Goal: Information Seeking & Learning: Learn about a topic

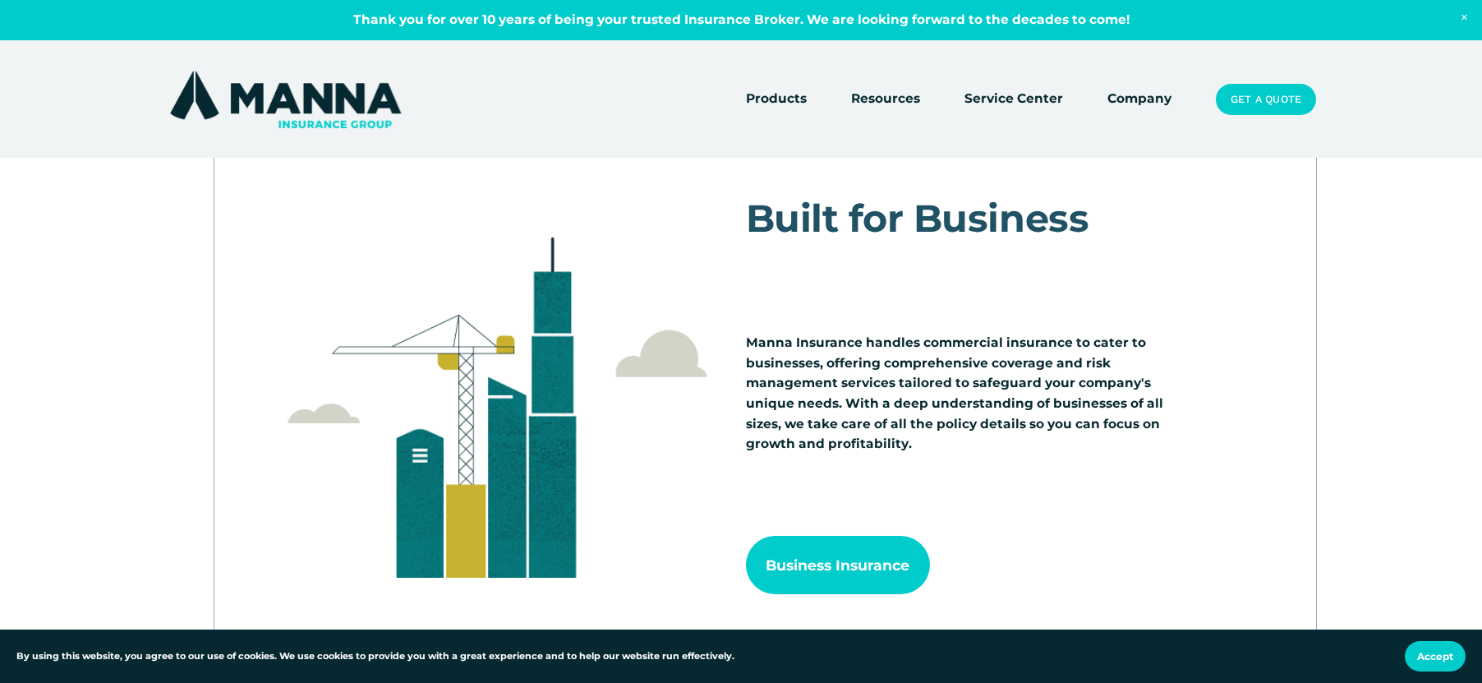
scroll to position [1479, 0]
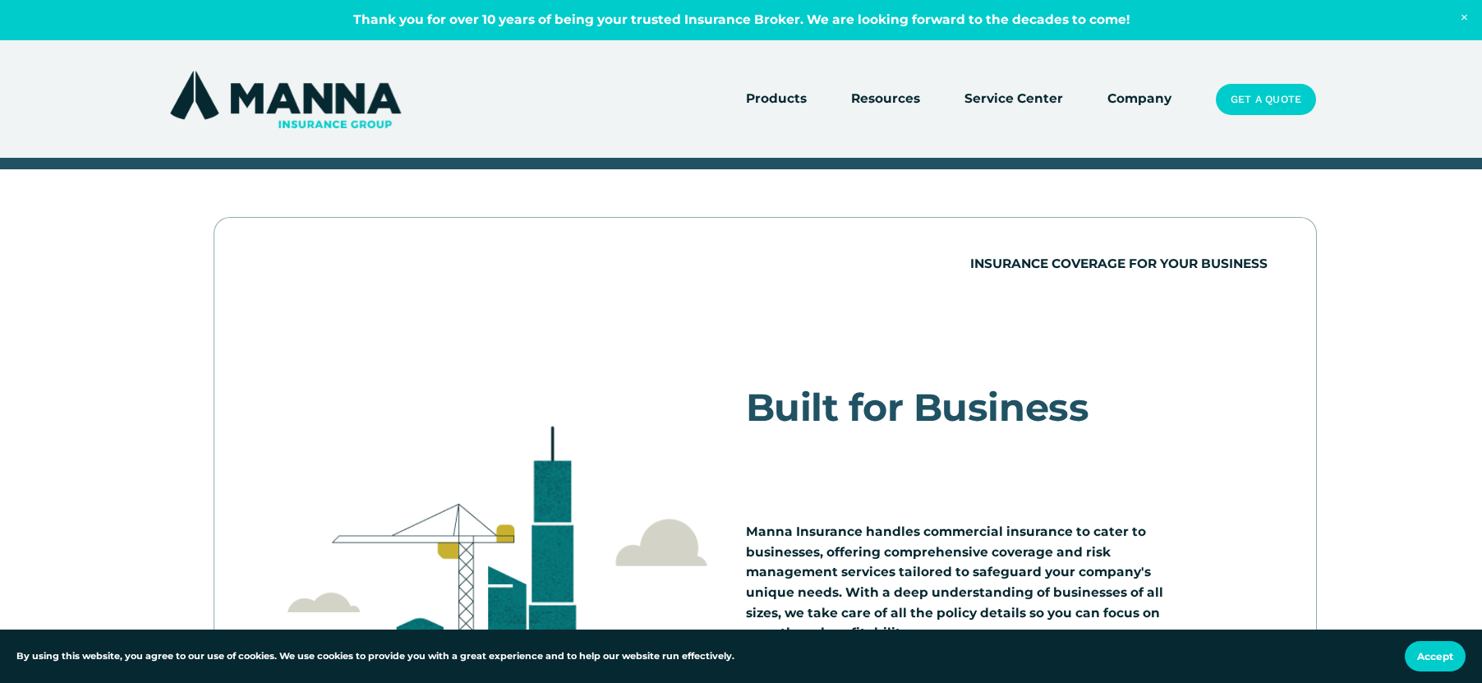
click at [1137, 92] on link "Company" at bounding box center [1139, 99] width 64 height 23
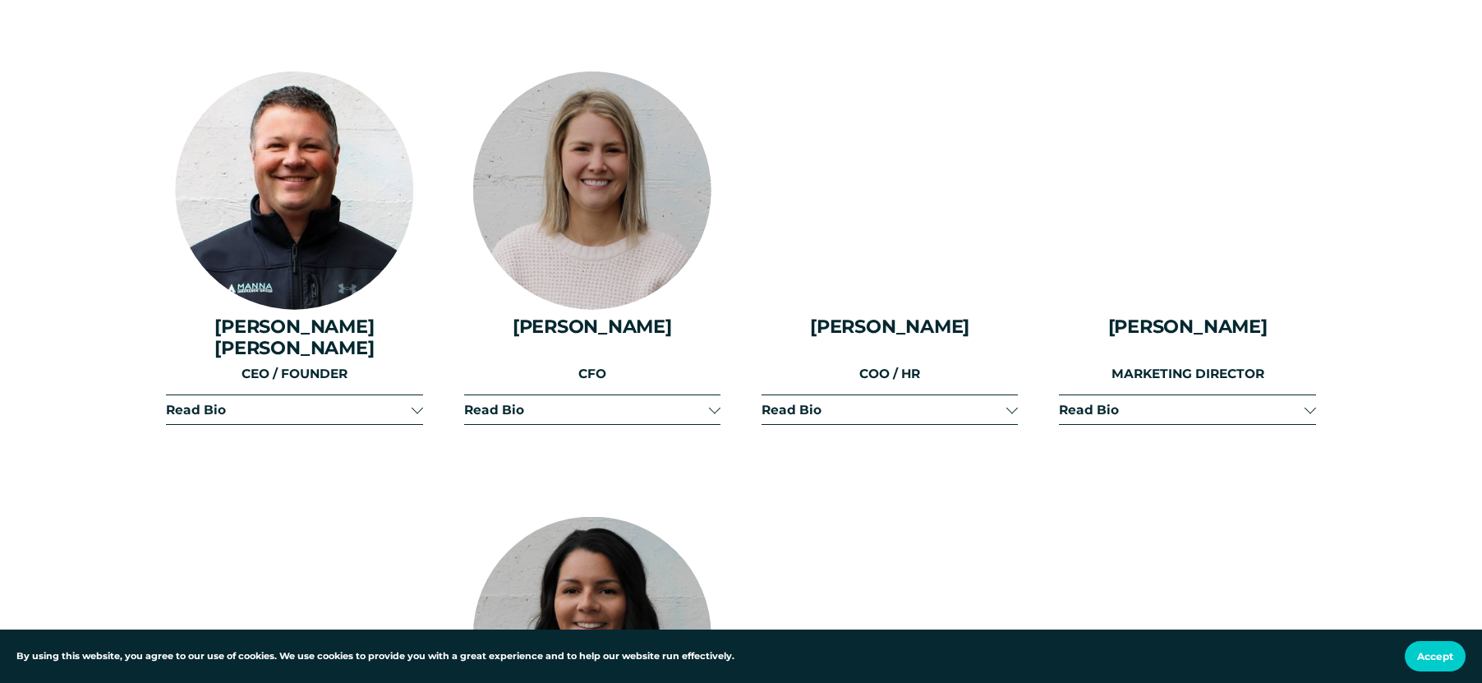
scroll to position [2218, 0]
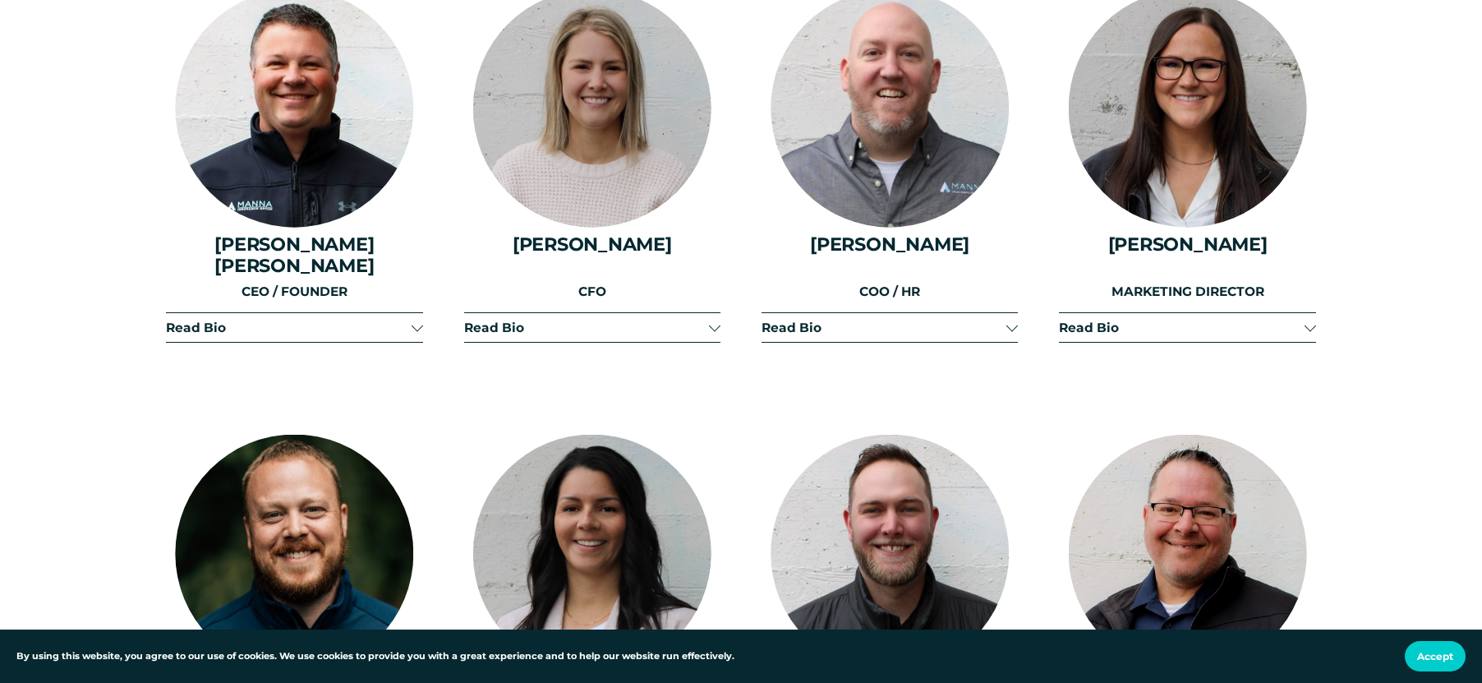
click at [301, 320] on span "Read Bio" at bounding box center [288, 328] width 245 height 16
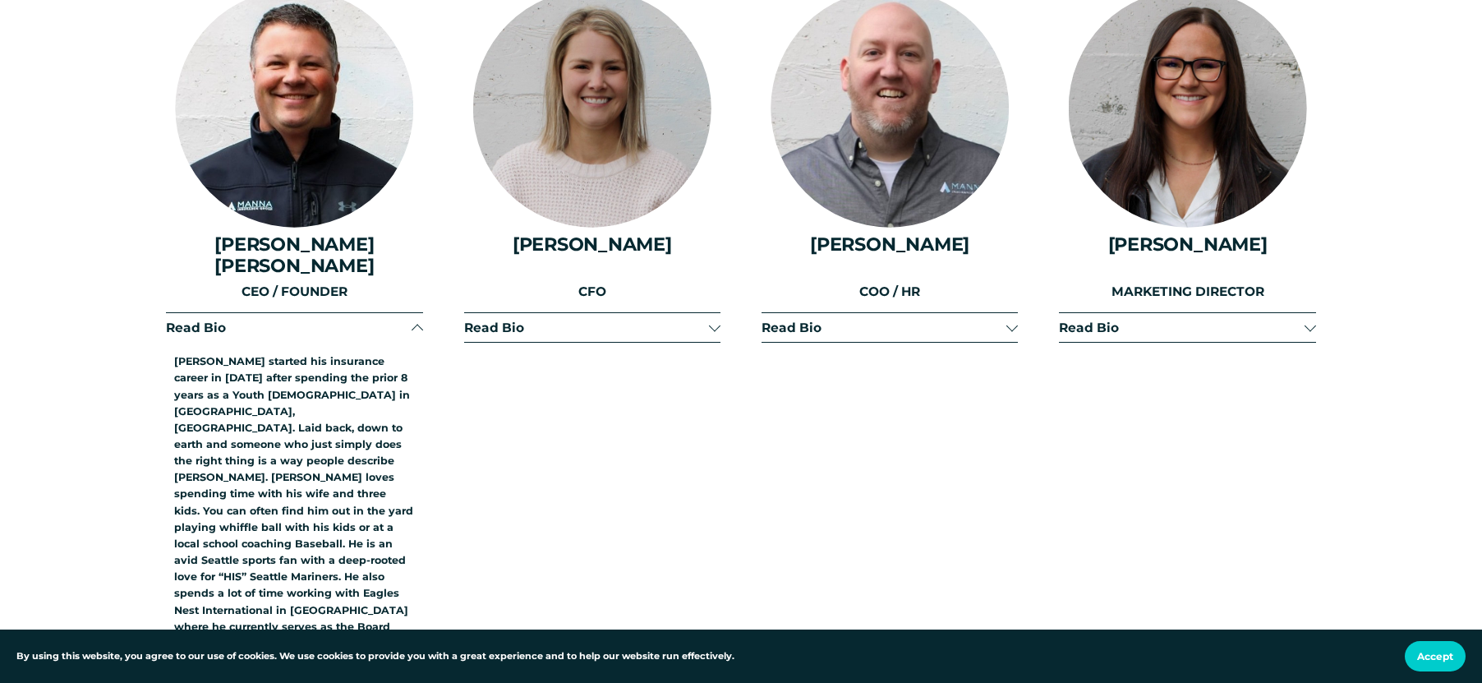
click at [305, 320] on span "Read Bio" at bounding box center [288, 328] width 245 height 16
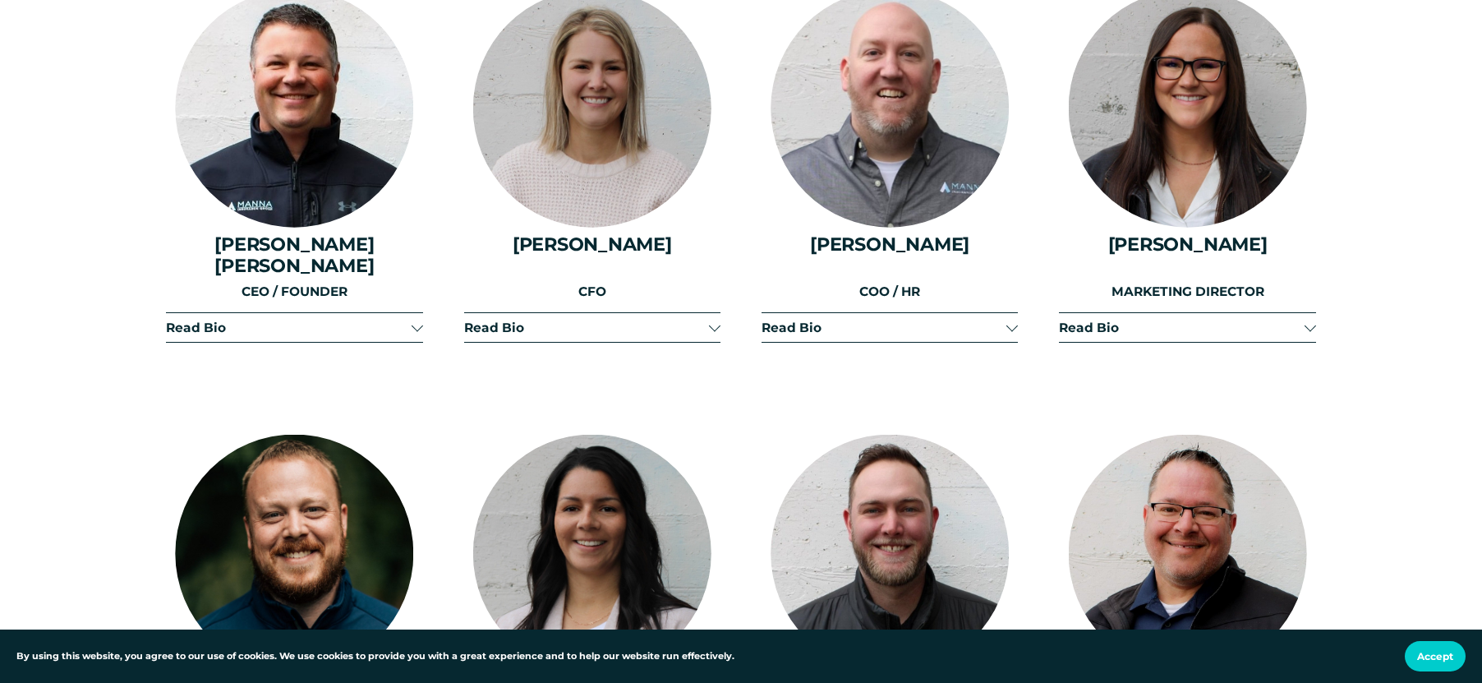
click at [495, 320] on span "Read Bio" at bounding box center [586, 328] width 245 height 16
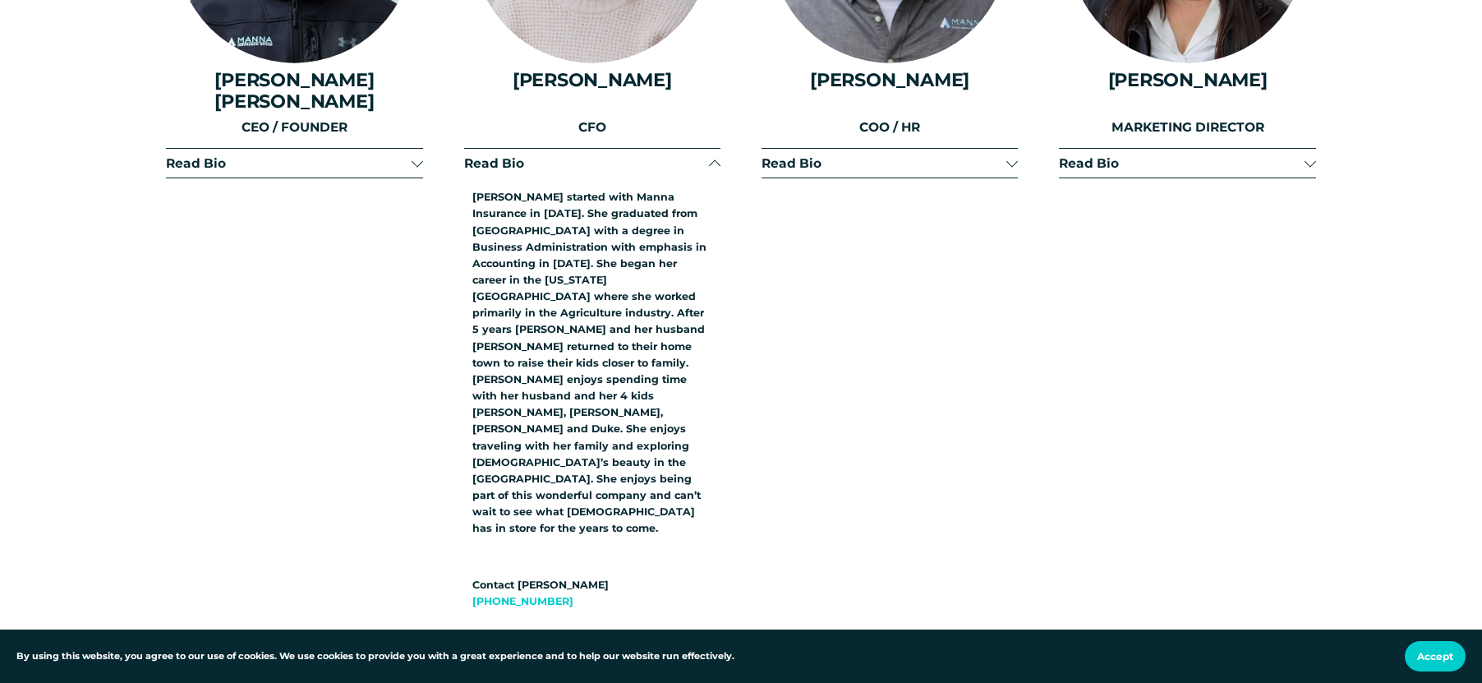
scroll to position [2300, 0]
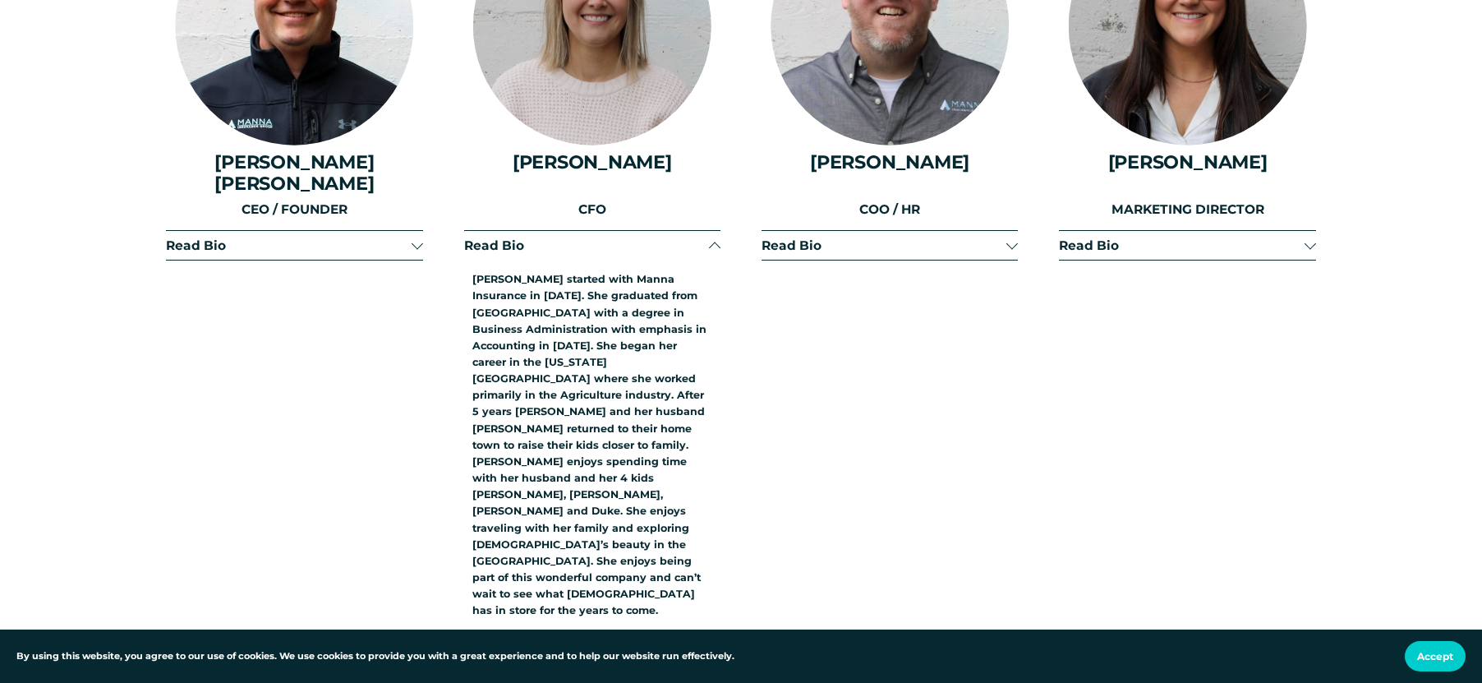
click at [501, 238] on button "Read Bio" at bounding box center [592, 245] width 256 height 29
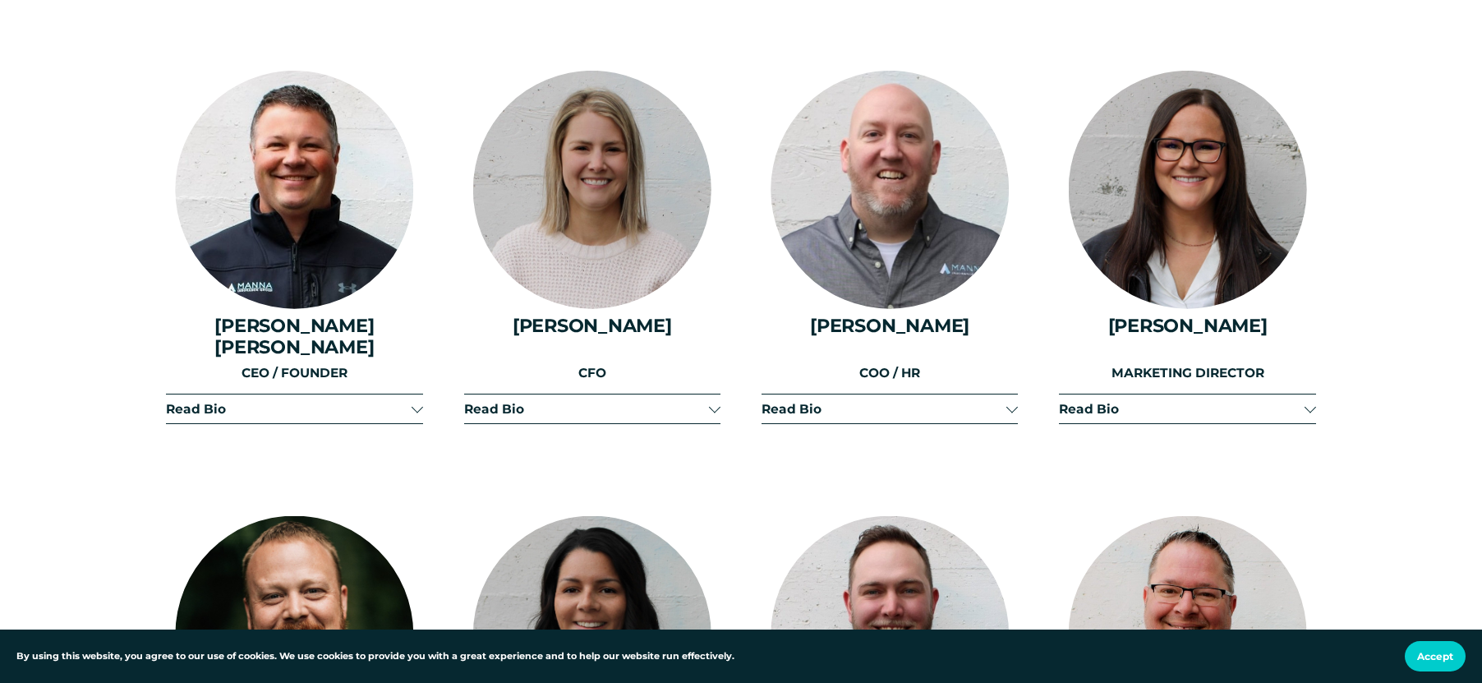
scroll to position [2136, 0]
click at [819, 395] on button "Read Bio" at bounding box center [889, 409] width 256 height 29
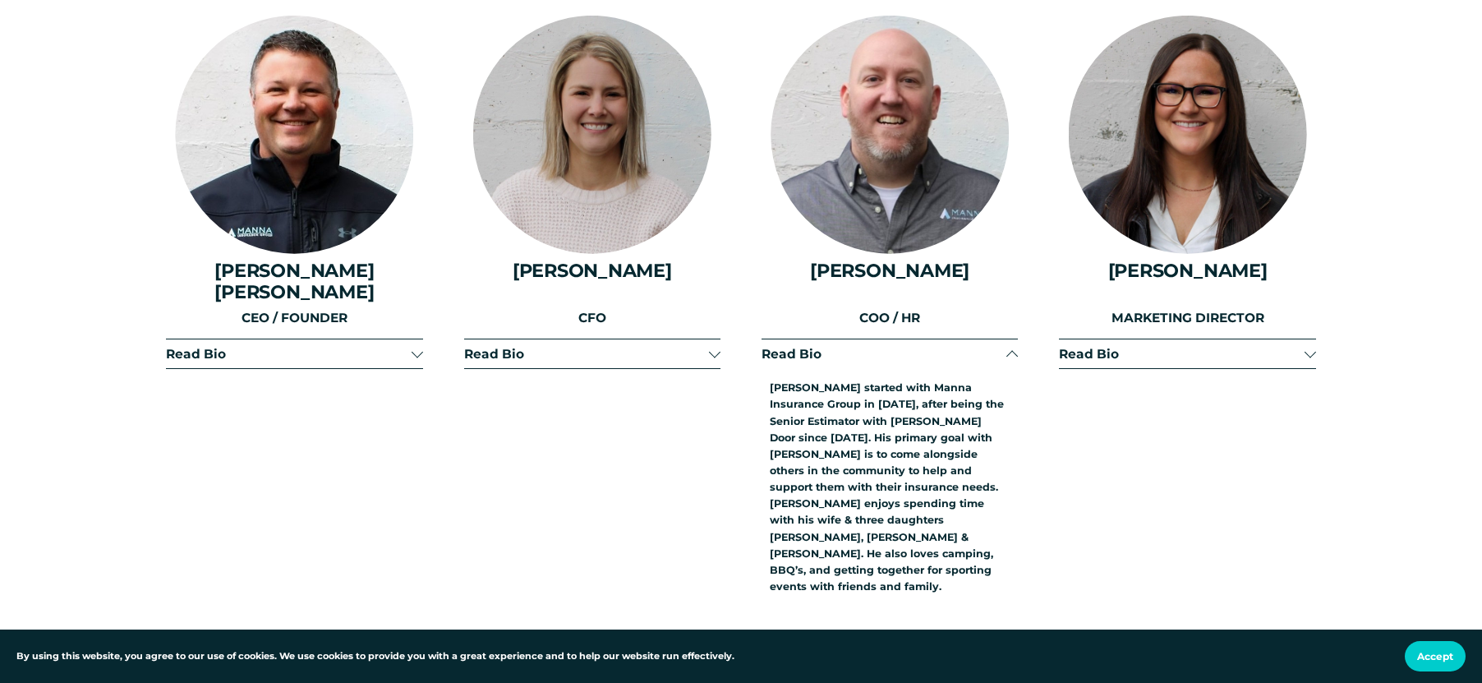
scroll to position [2218, 0]
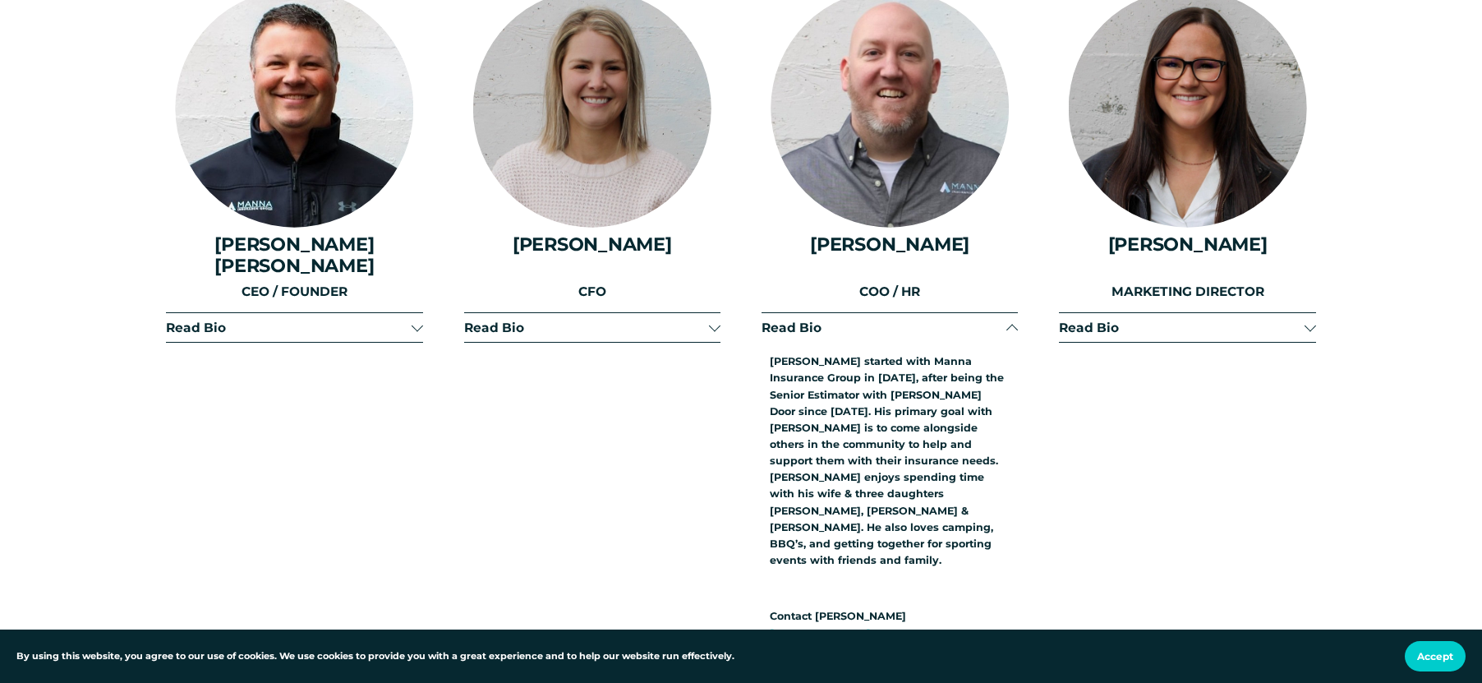
click at [889, 320] on span "Read Bio" at bounding box center [883, 328] width 245 height 16
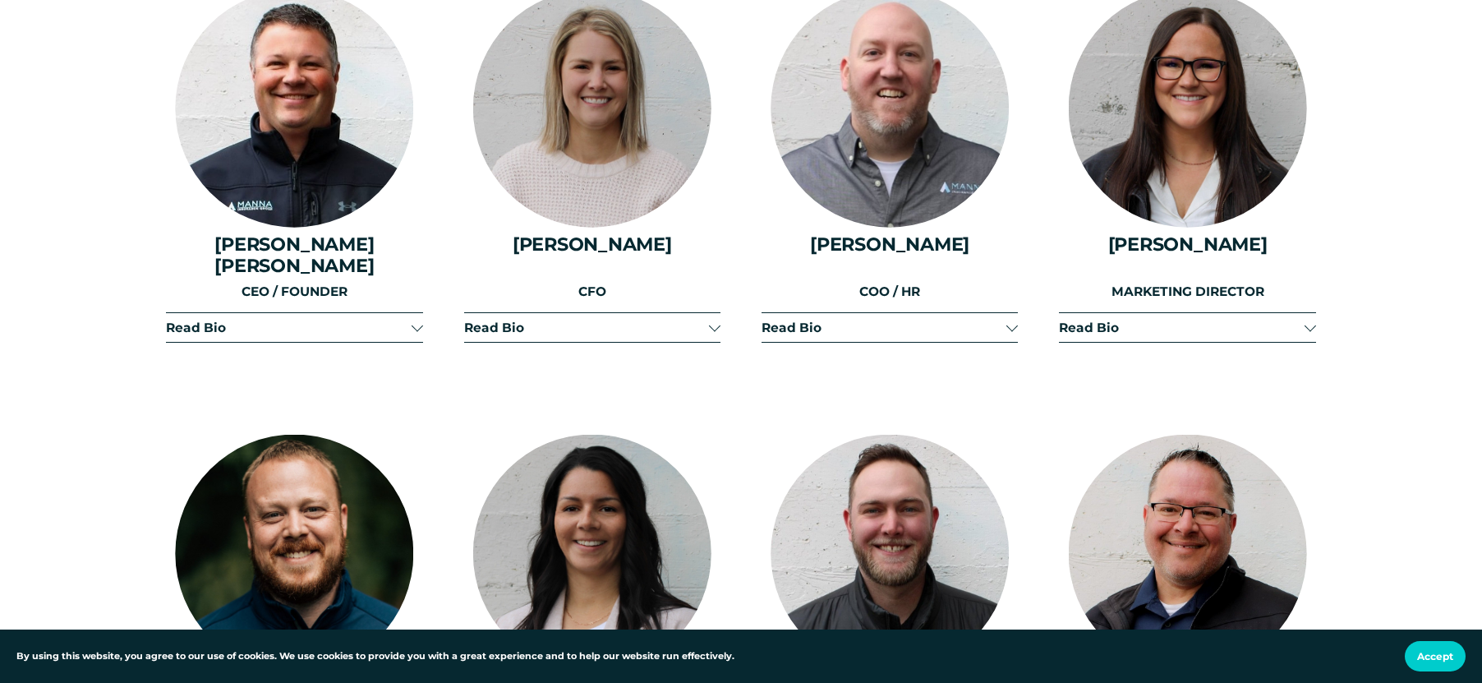
click at [1148, 320] on span "Read Bio" at bounding box center [1181, 328] width 245 height 16
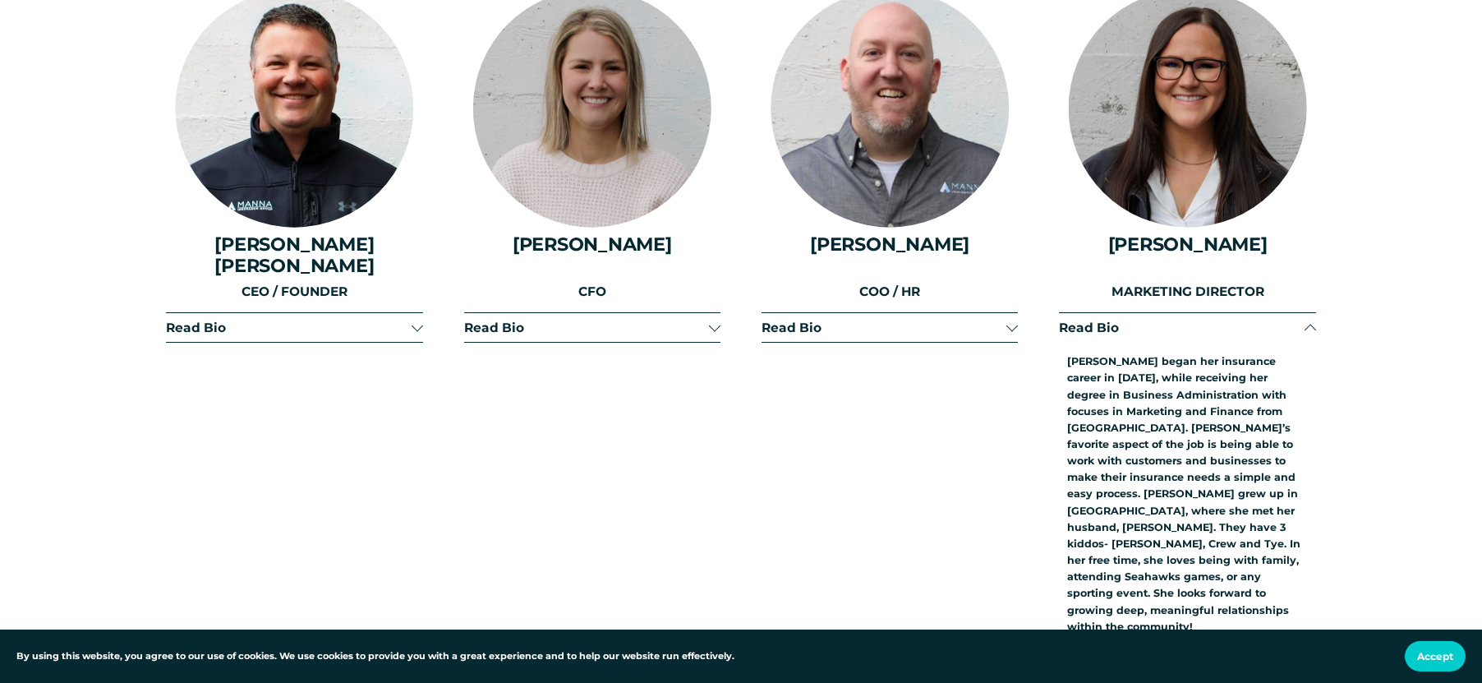
click at [1148, 320] on span "Read Bio" at bounding box center [1181, 328] width 245 height 16
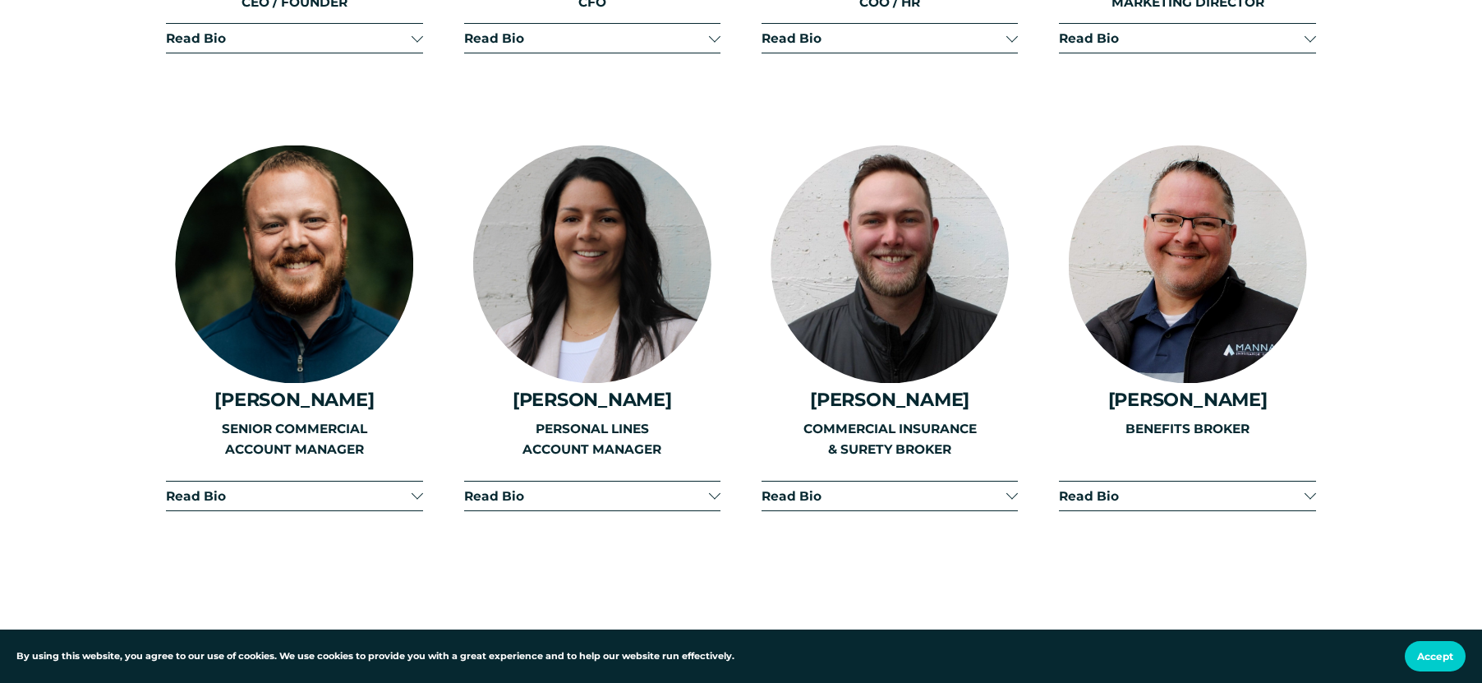
scroll to position [2546, 0]
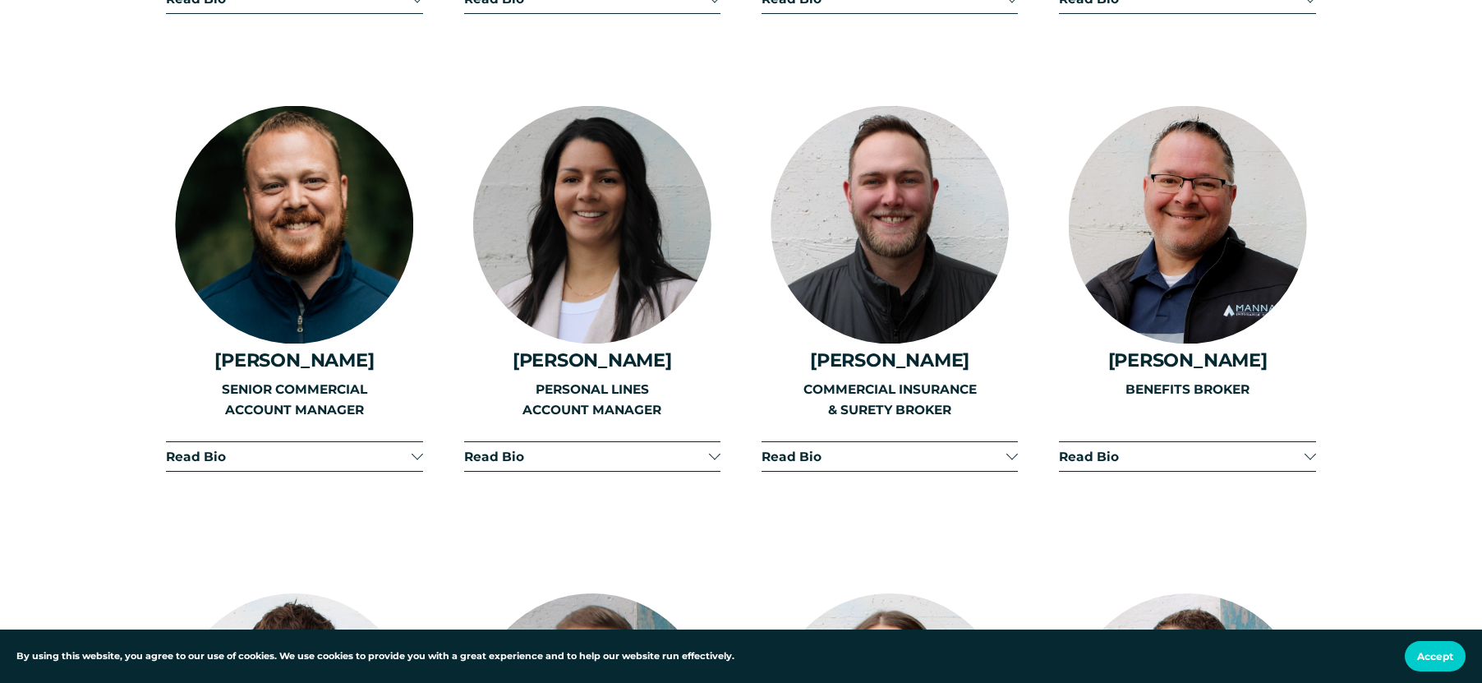
click at [343, 442] on button "Read Bio" at bounding box center [294, 456] width 256 height 29
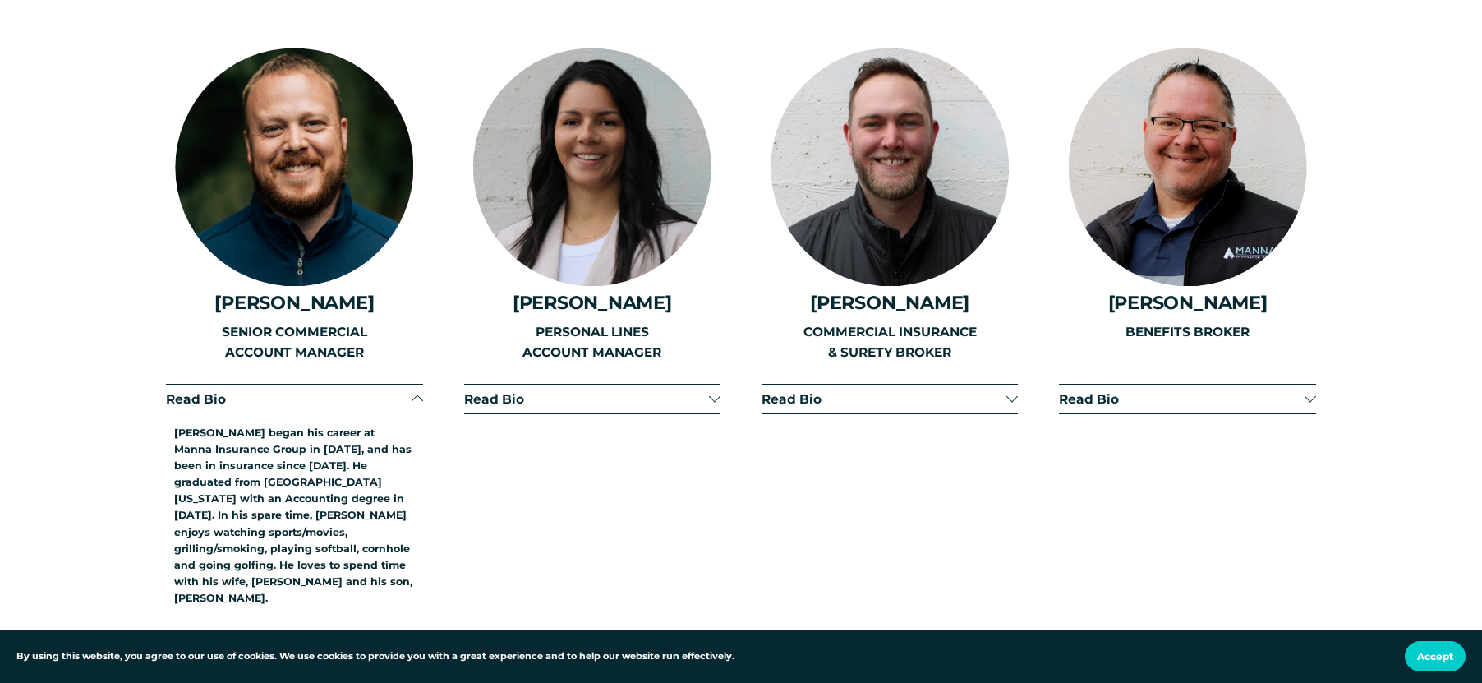
scroll to position [2629, 0]
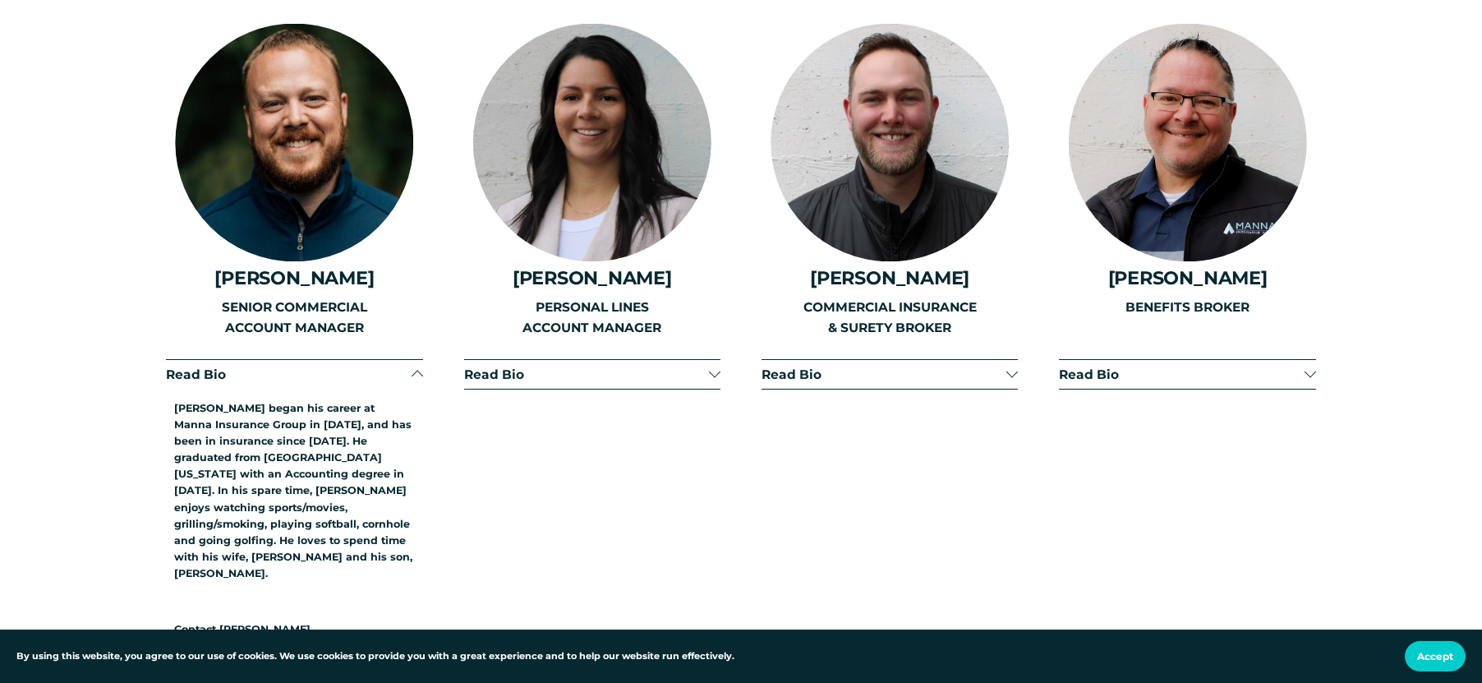
click at [333, 389] on div "Adam began his career at Manna Insurance Group in January of 2016, and has been…" at bounding box center [294, 534] width 256 height 290
click at [338, 366] on span "Read Bio" at bounding box center [288, 374] width 245 height 16
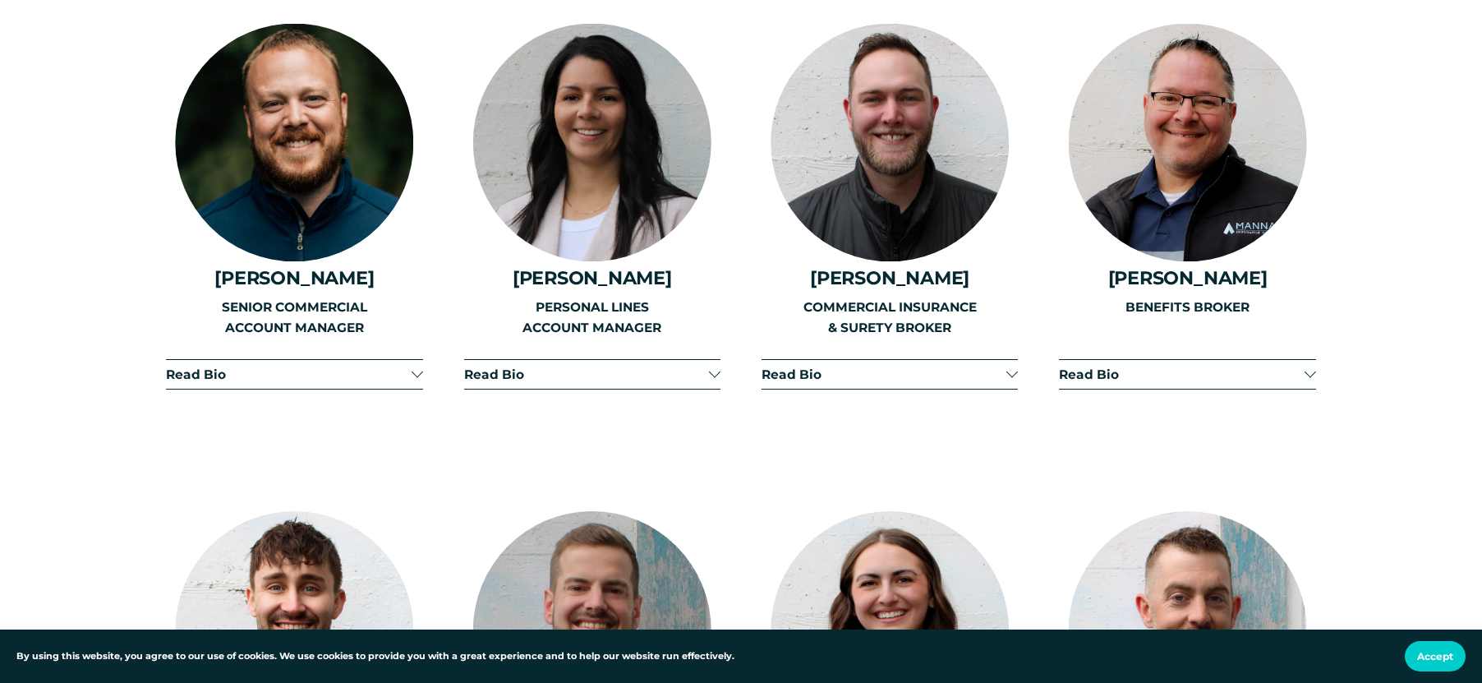
click at [874, 366] on span "Read Bio" at bounding box center [883, 374] width 245 height 16
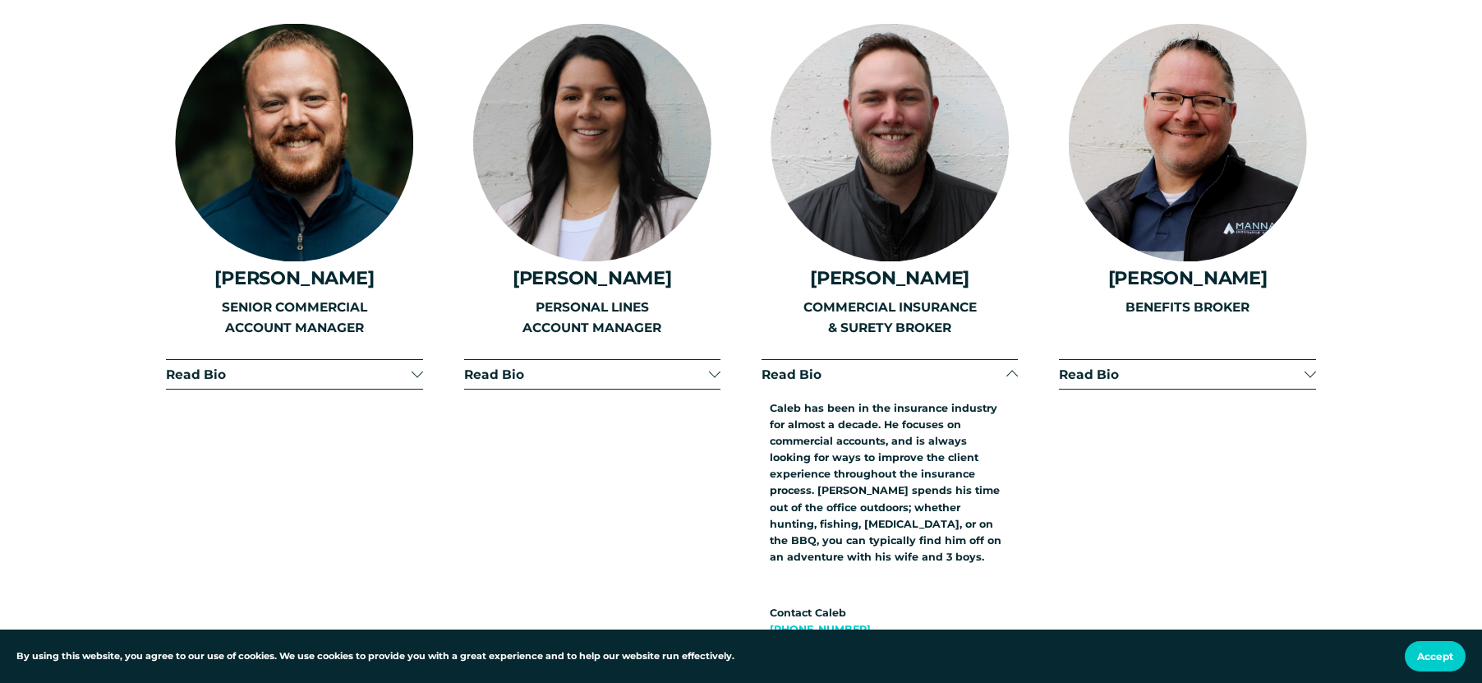
click at [874, 366] on span "Read Bio" at bounding box center [883, 374] width 245 height 16
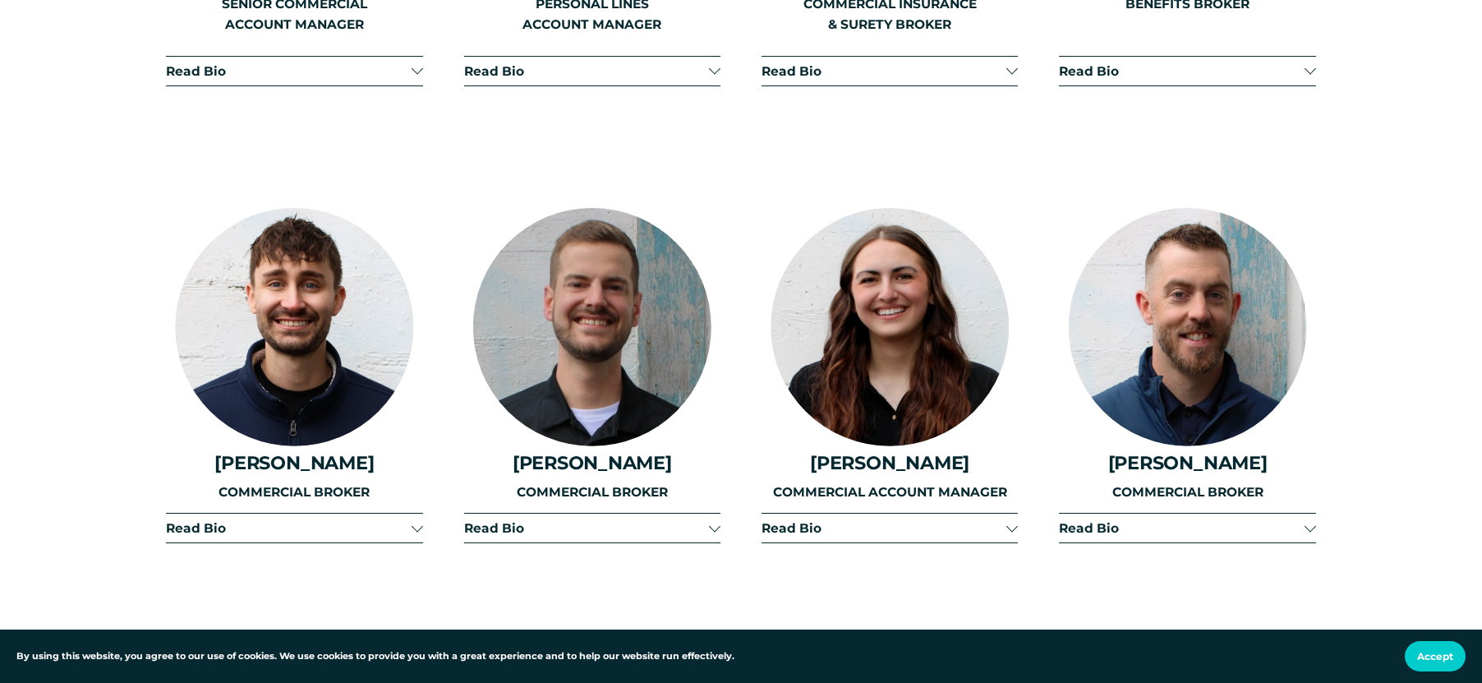
scroll to position [2957, 0]
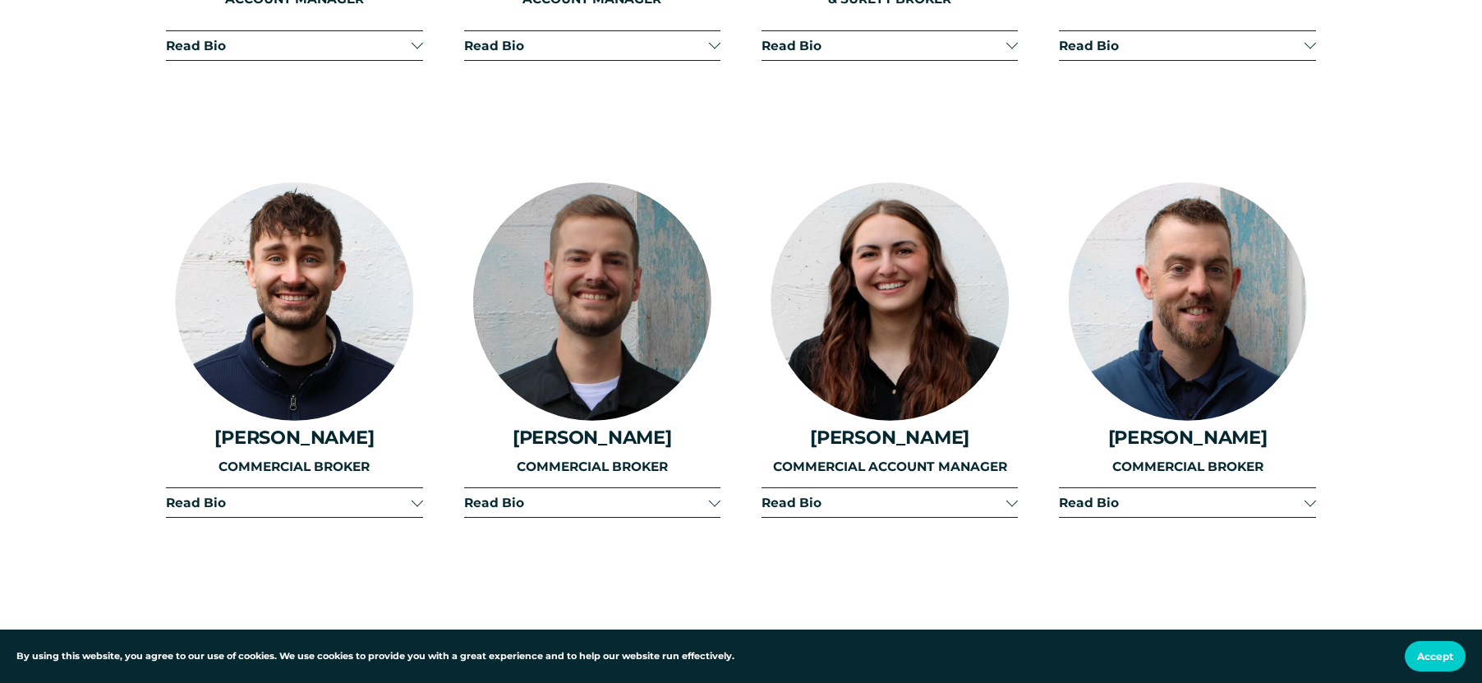
click at [1149, 488] on button "Read Bio" at bounding box center [1187, 502] width 256 height 29
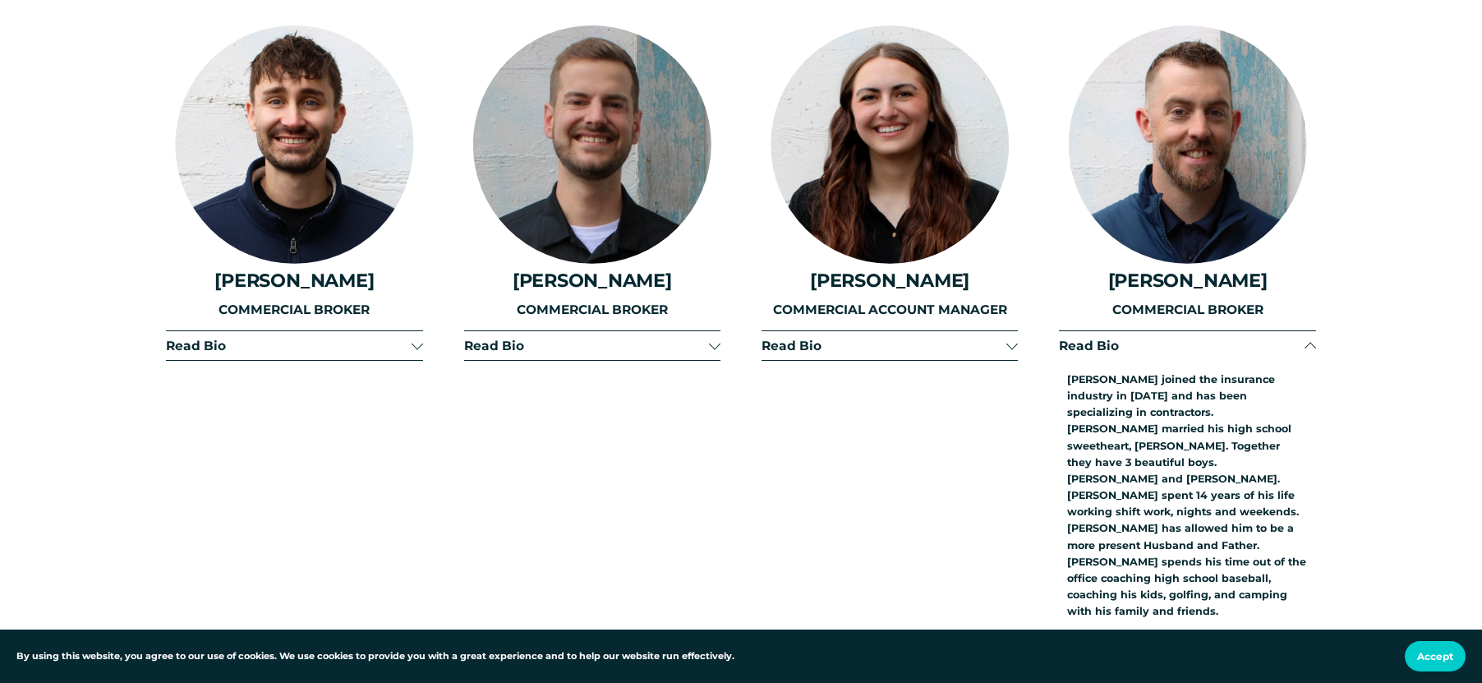
scroll to position [3122, 0]
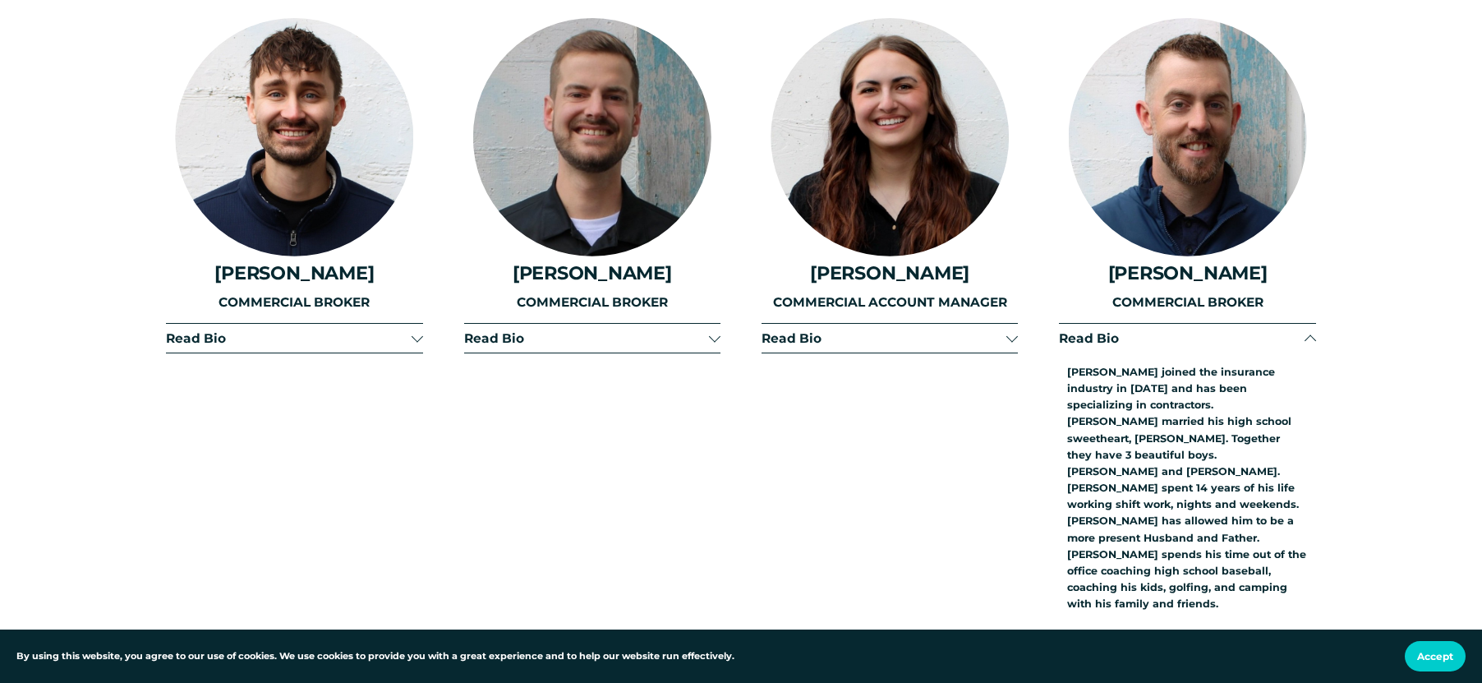
click at [839, 330] on span "Read Bio" at bounding box center [883, 338] width 245 height 16
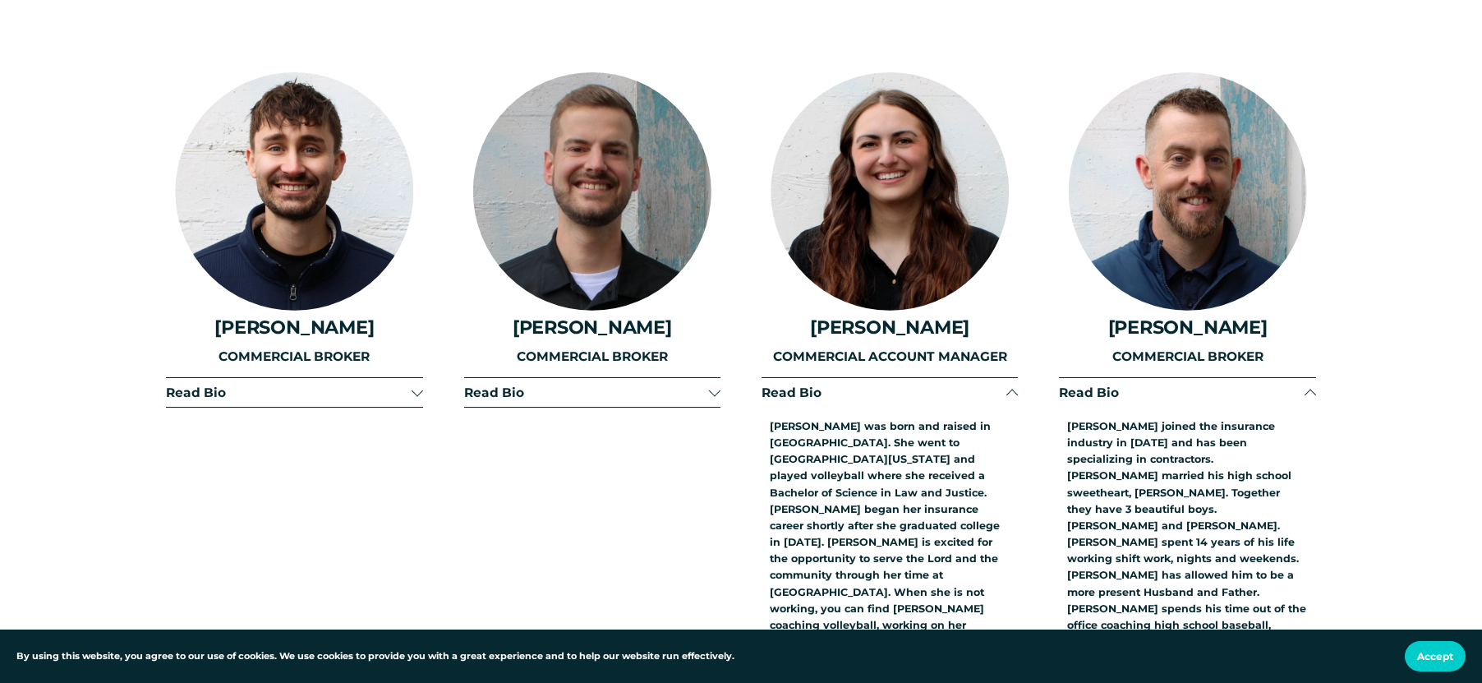
scroll to position [3039, 0]
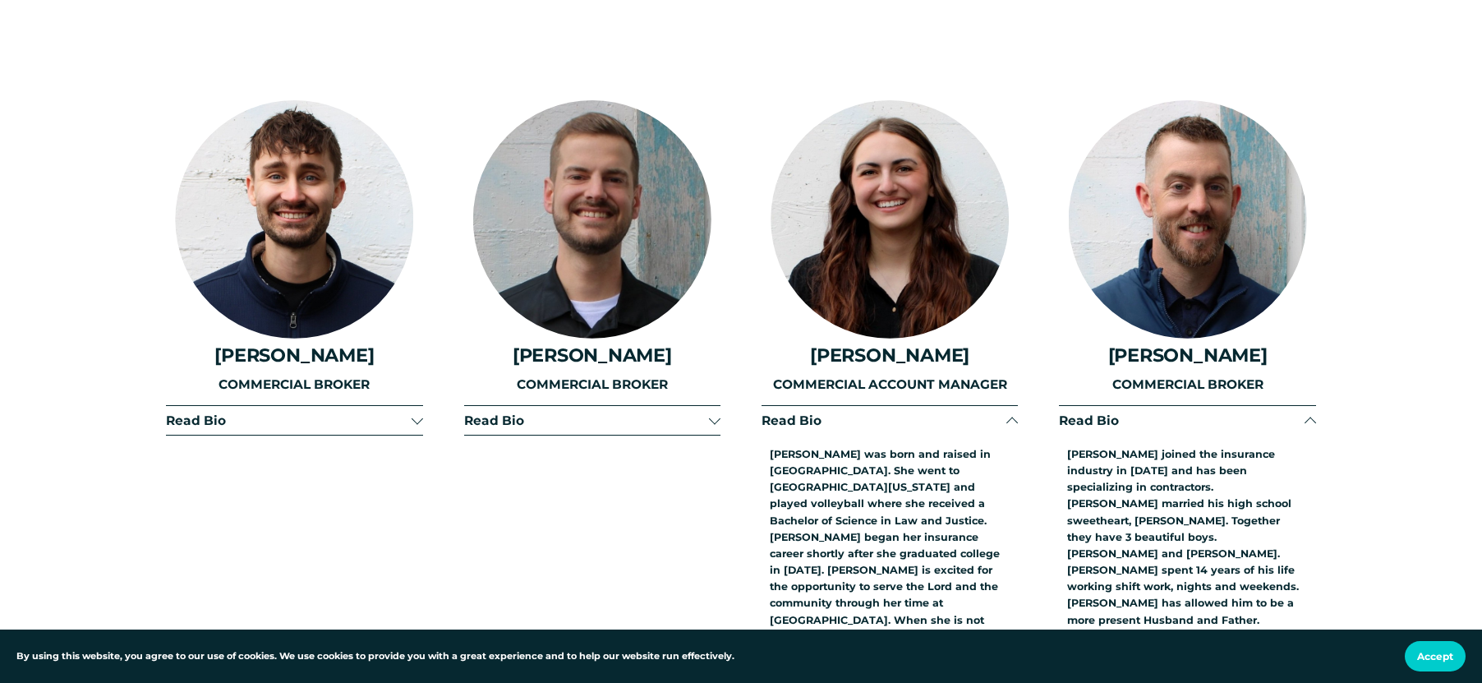
click at [627, 406] on button "Read Bio" at bounding box center [592, 420] width 256 height 29
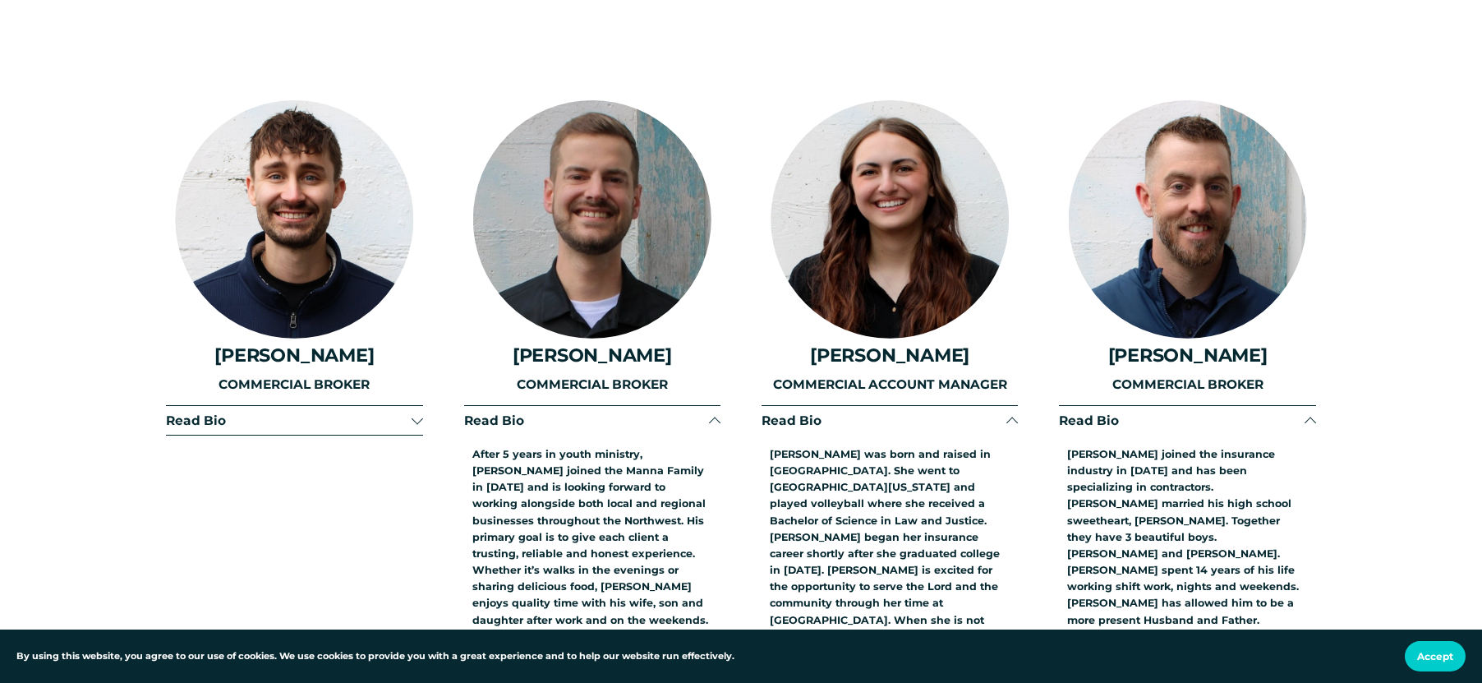
click at [397, 412] on span "Read Bio" at bounding box center [288, 420] width 245 height 16
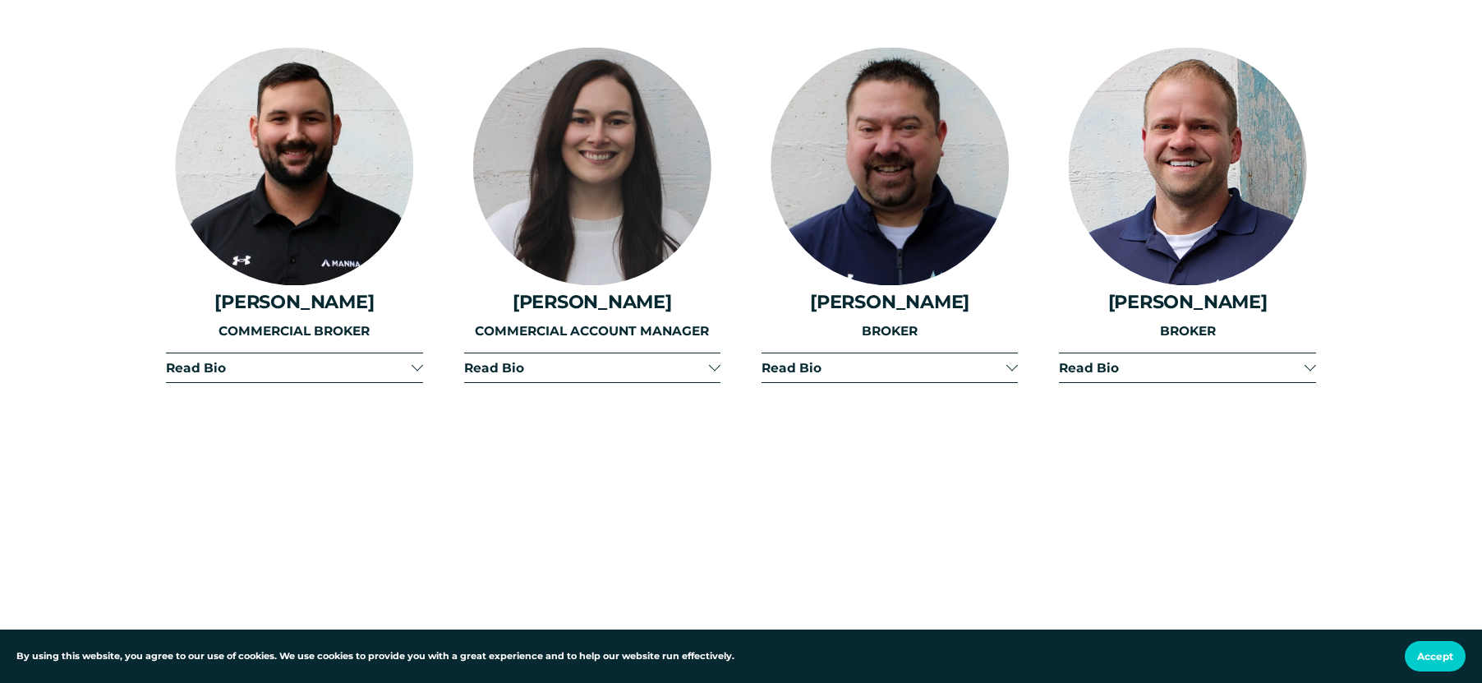
scroll to position [3943, 0]
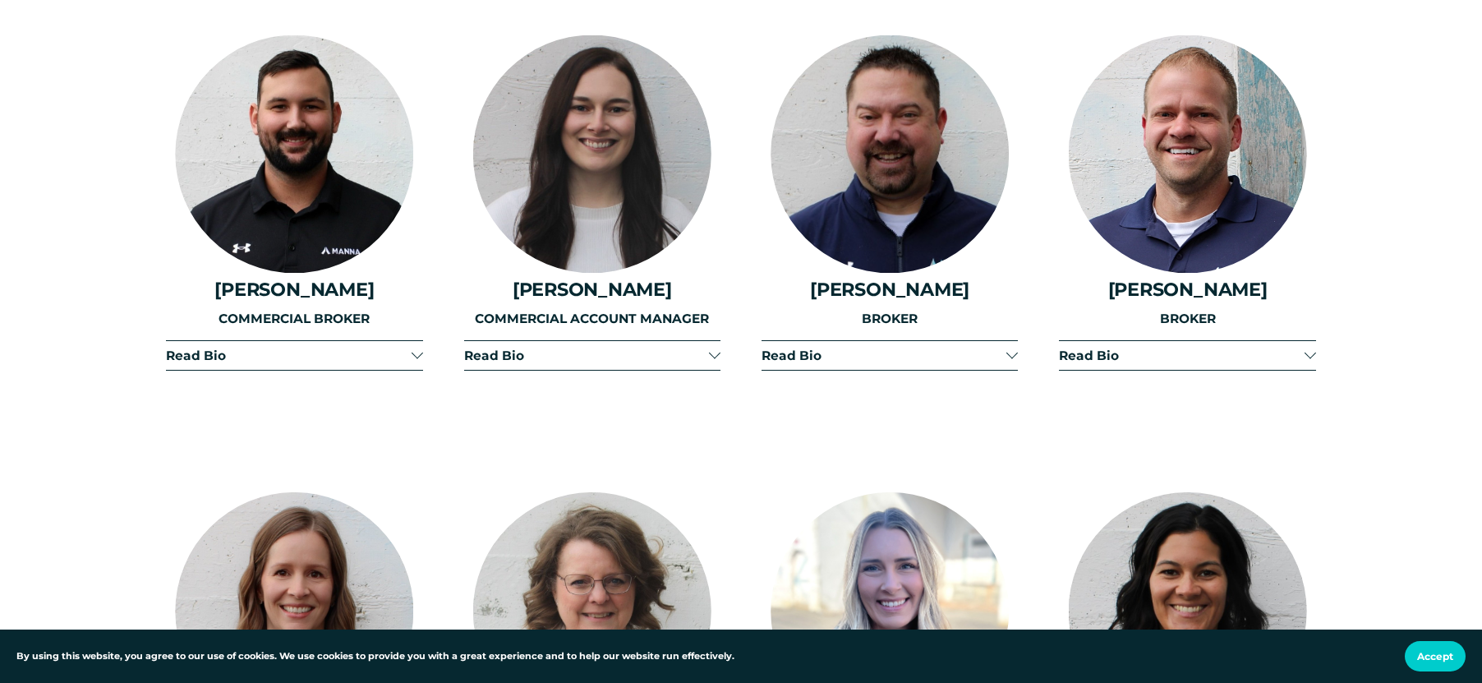
click at [320, 347] on span "Read Bio" at bounding box center [288, 355] width 245 height 16
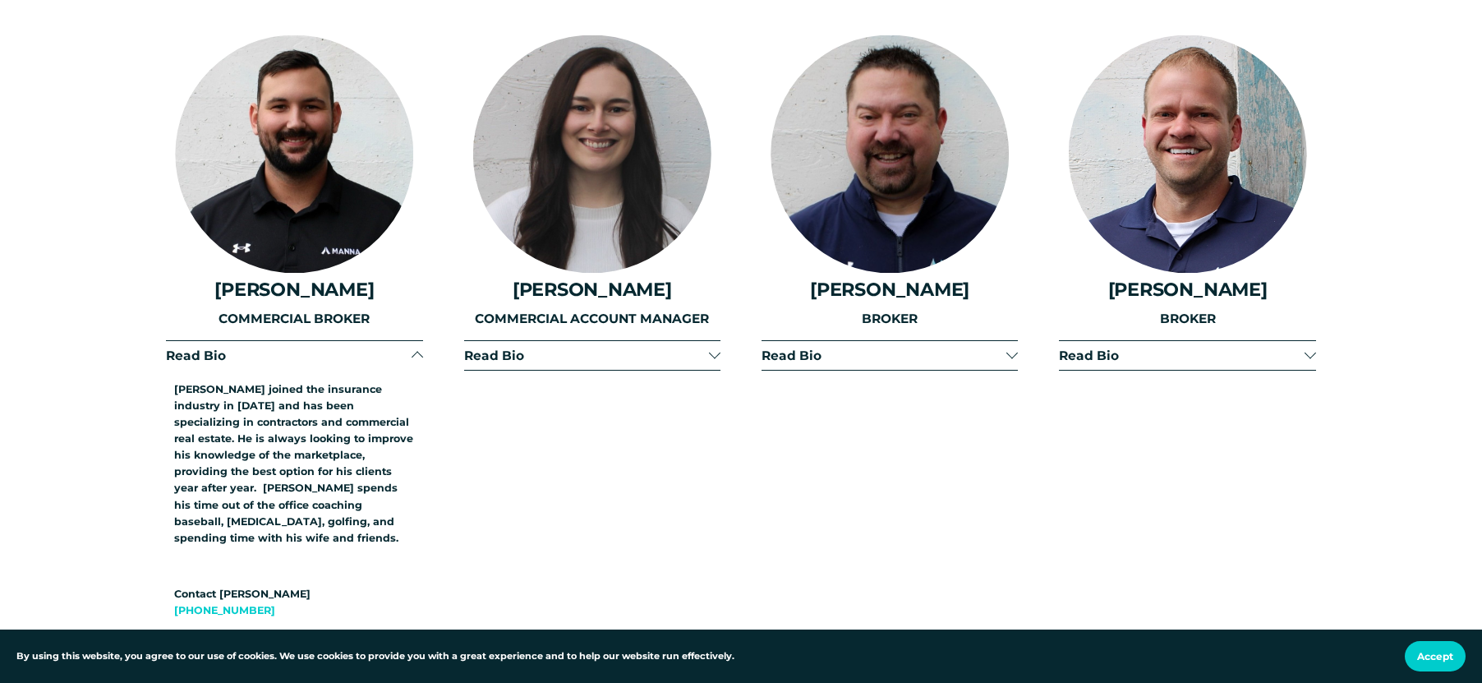
scroll to position [3861, 0]
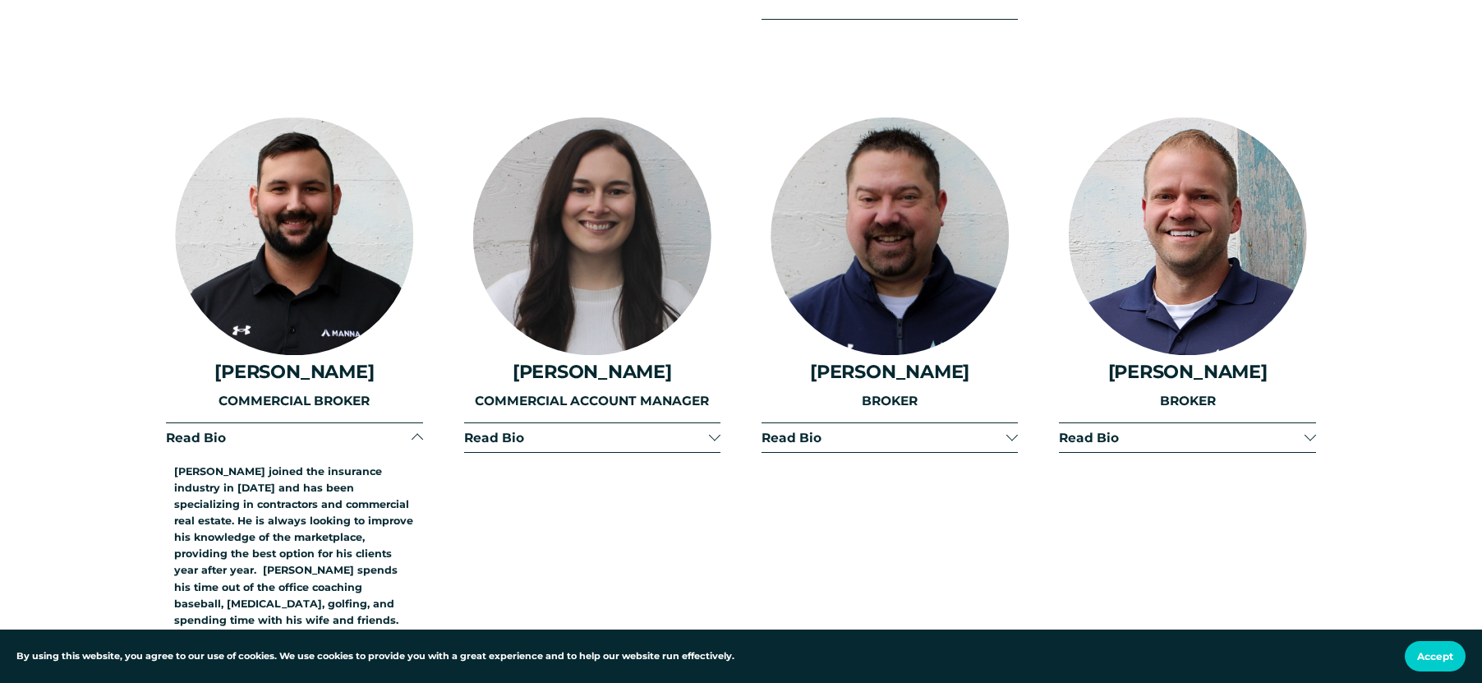
click at [516, 430] on span "Read Bio" at bounding box center [586, 438] width 245 height 16
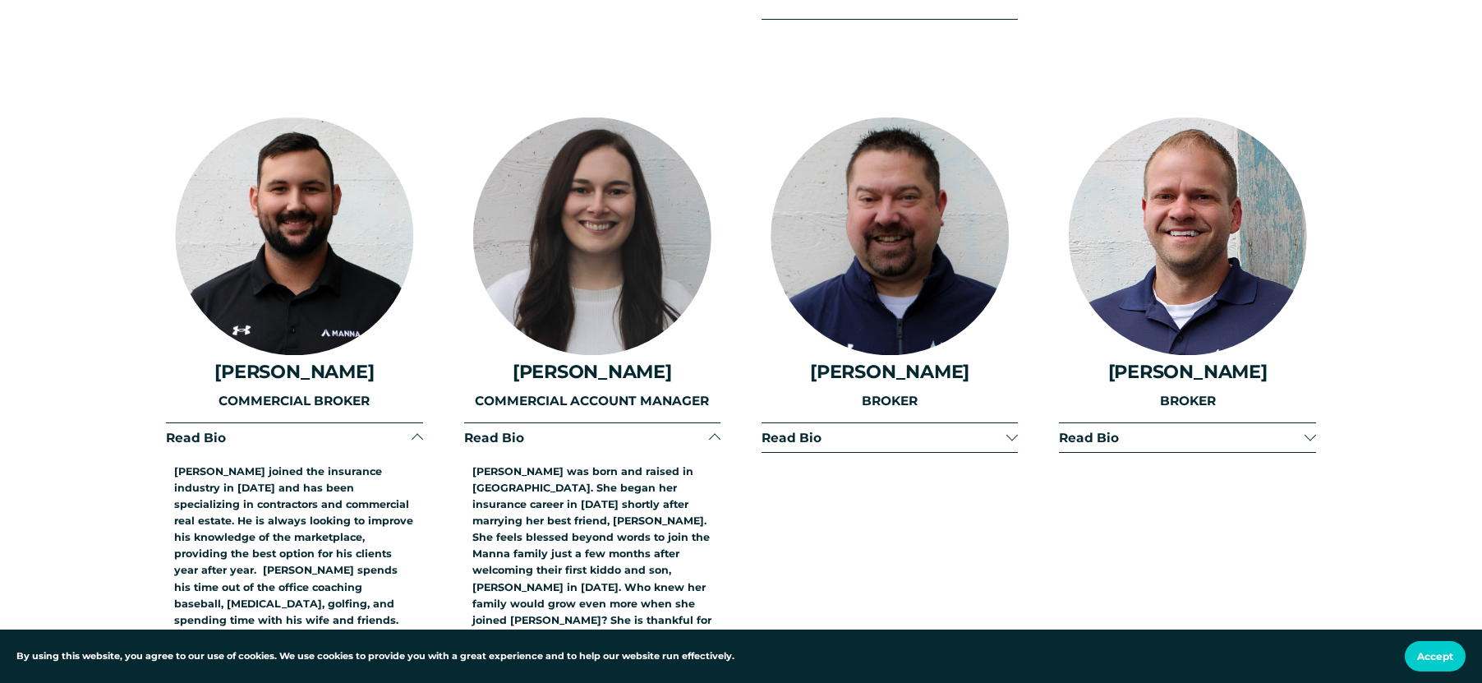
click at [870, 430] on span "Read Bio" at bounding box center [883, 438] width 245 height 16
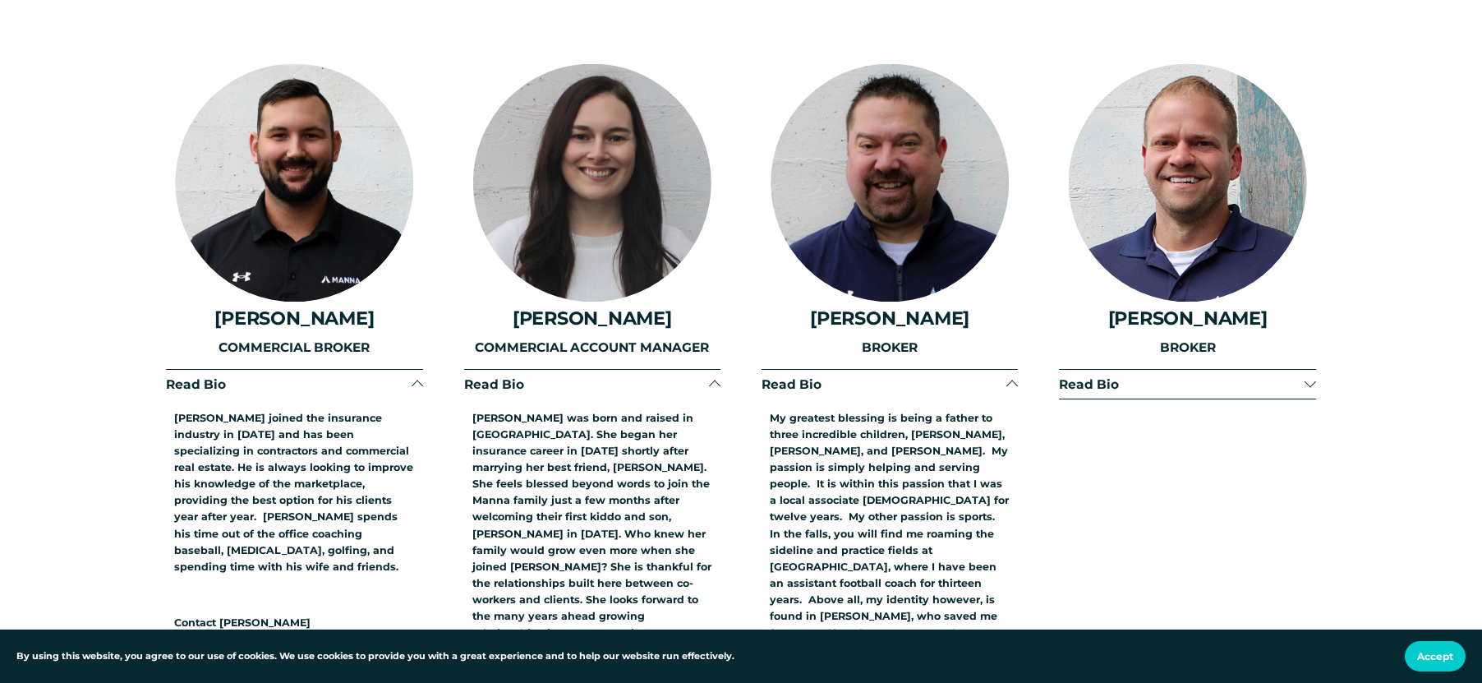
scroll to position [3943, 0]
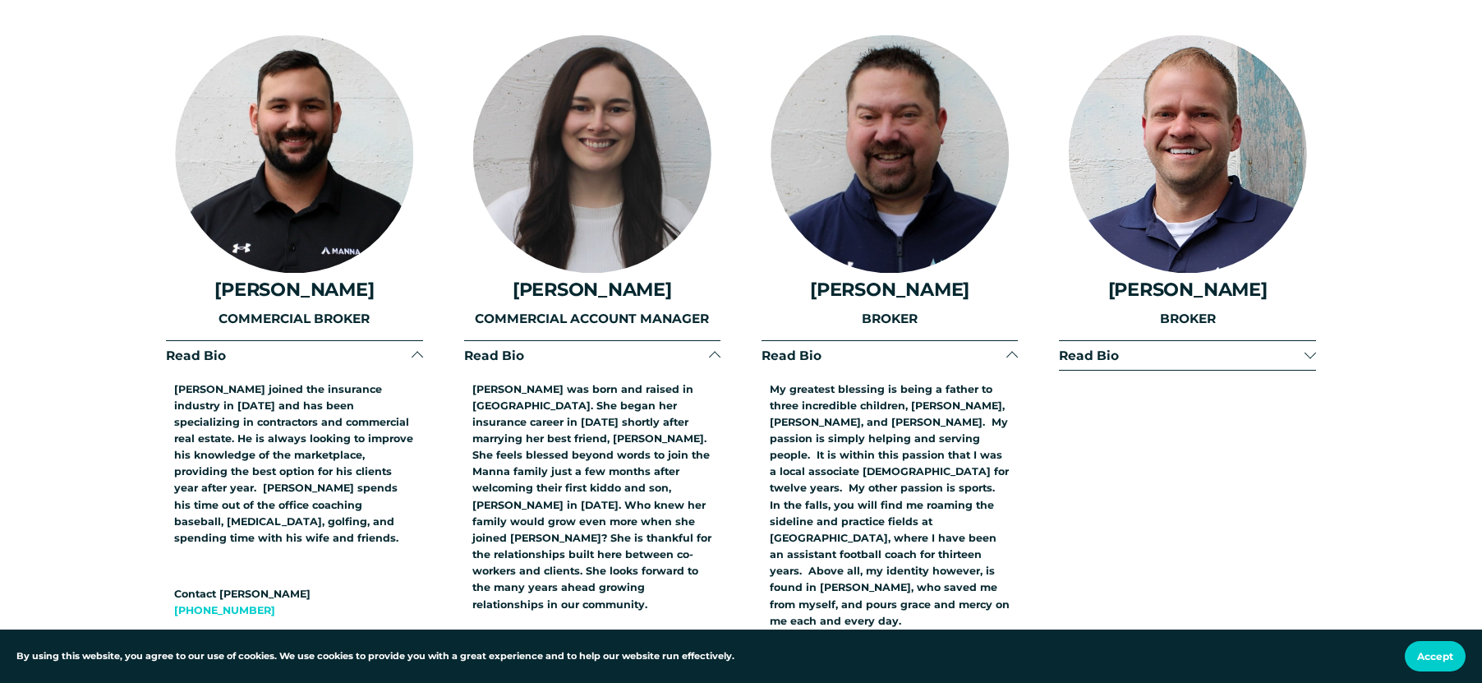
click at [1097, 347] on span "Read Bio" at bounding box center [1181, 355] width 245 height 16
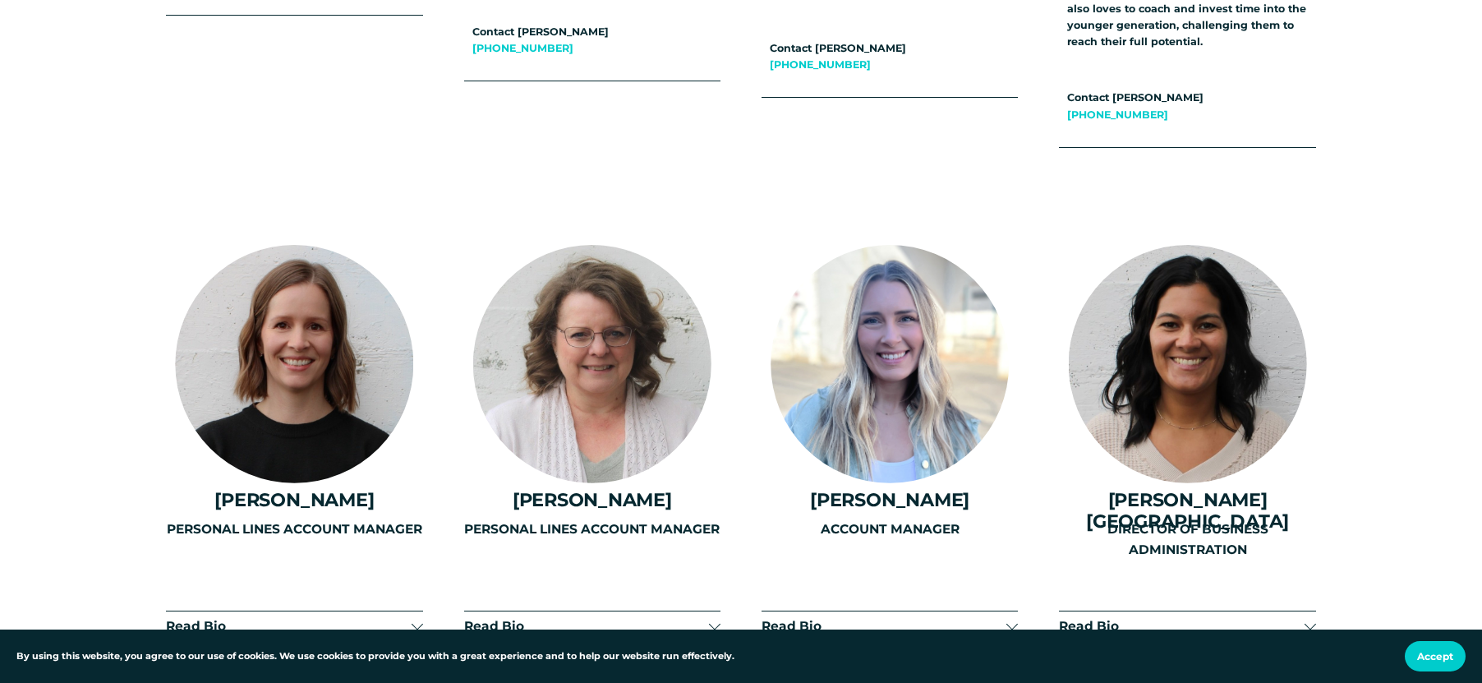
scroll to position [4600, 0]
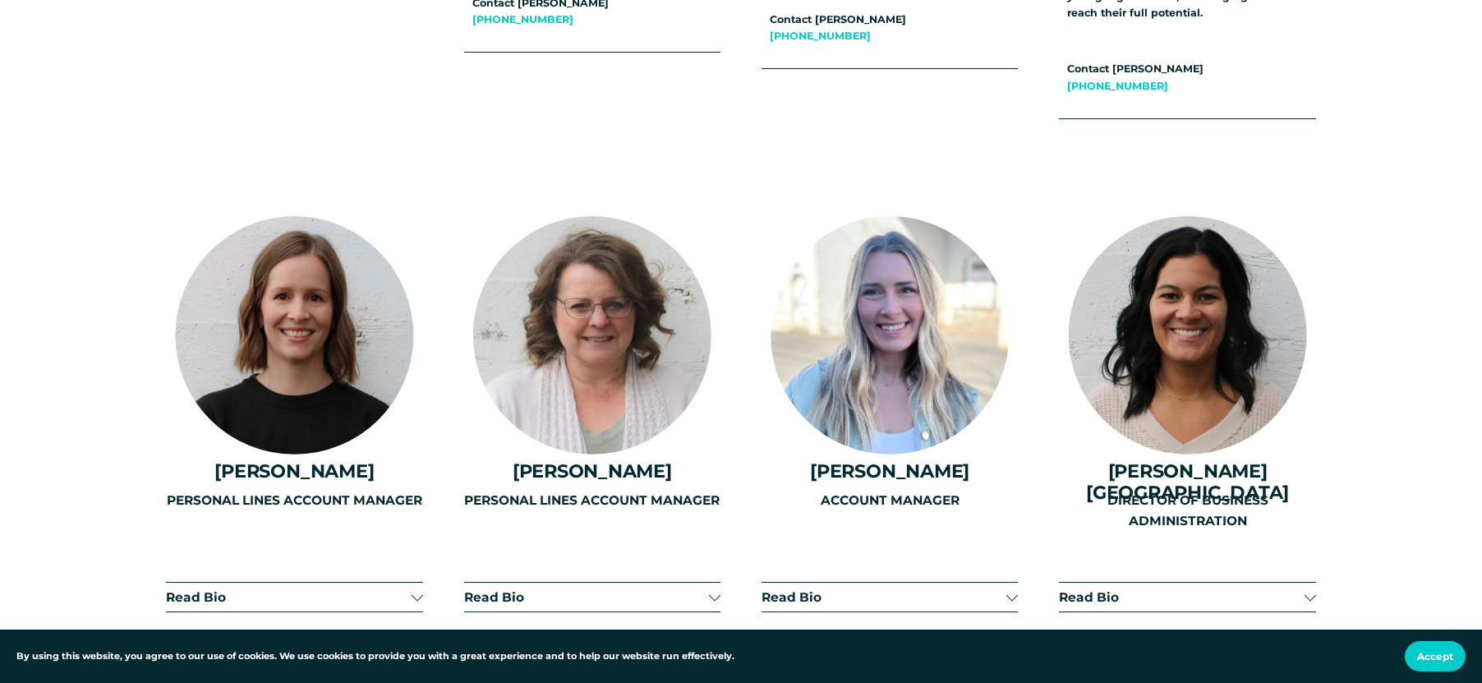
click at [1117, 589] on span "Read Bio" at bounding box center [1181, 597] width 245 height 16
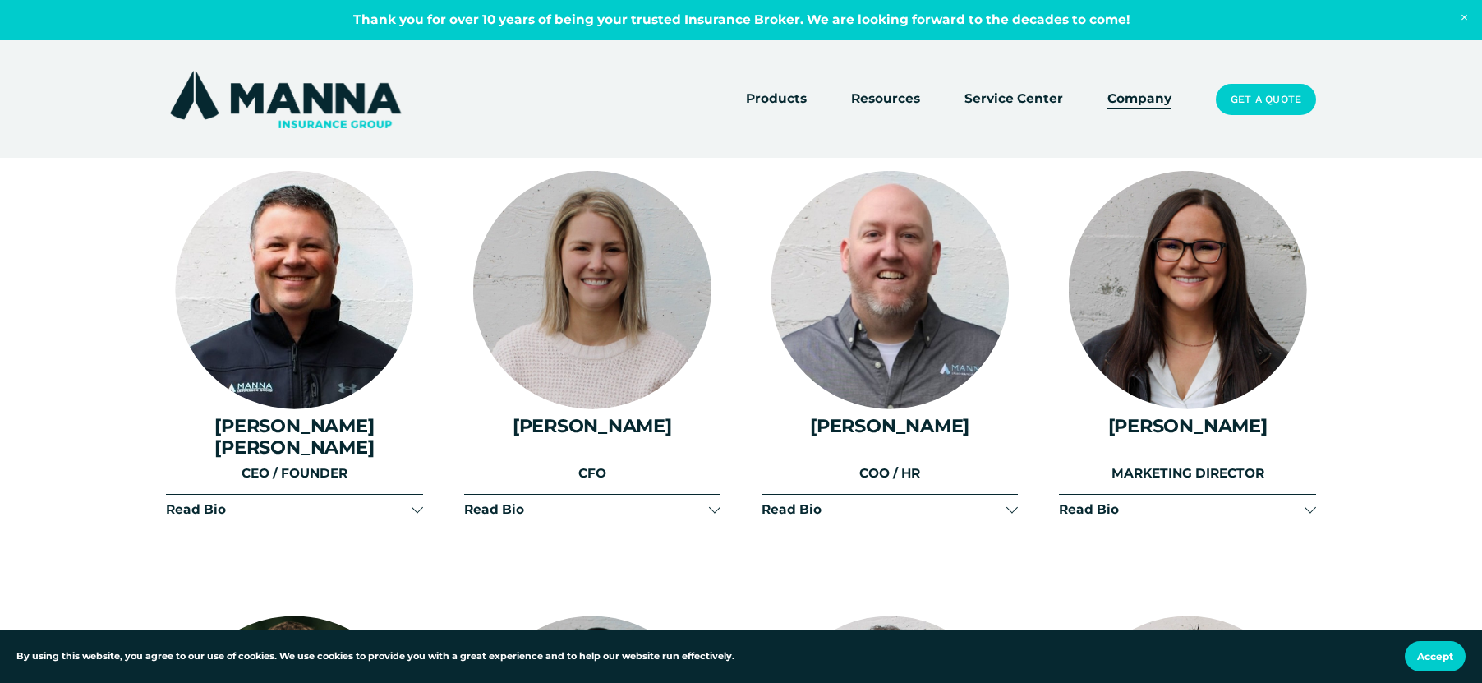
scroll to position [1971, 0]
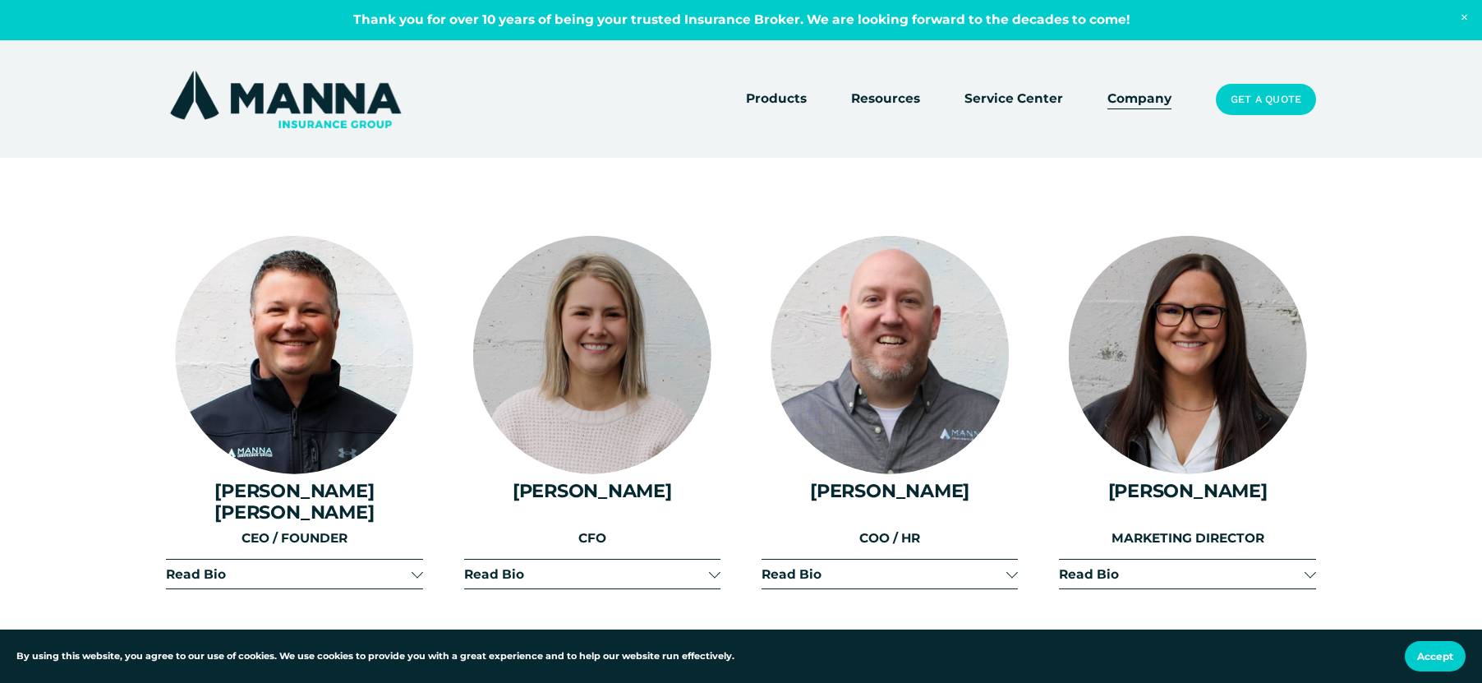
click at [989, 94] on link "Service Center" at bounding box center [1013, 99] width 99 height 23
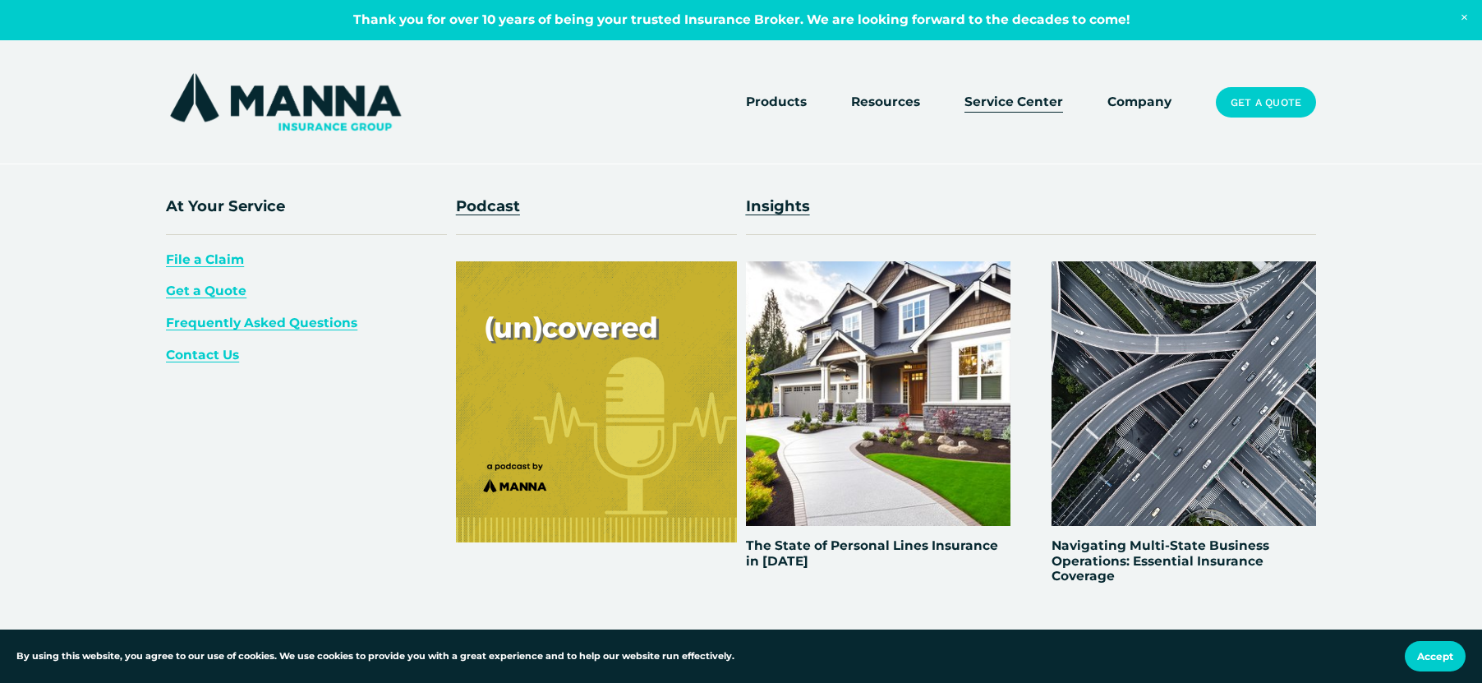
click at [907, 103] on span "Resources" at bounding box center [885, 102] width 69 height 21
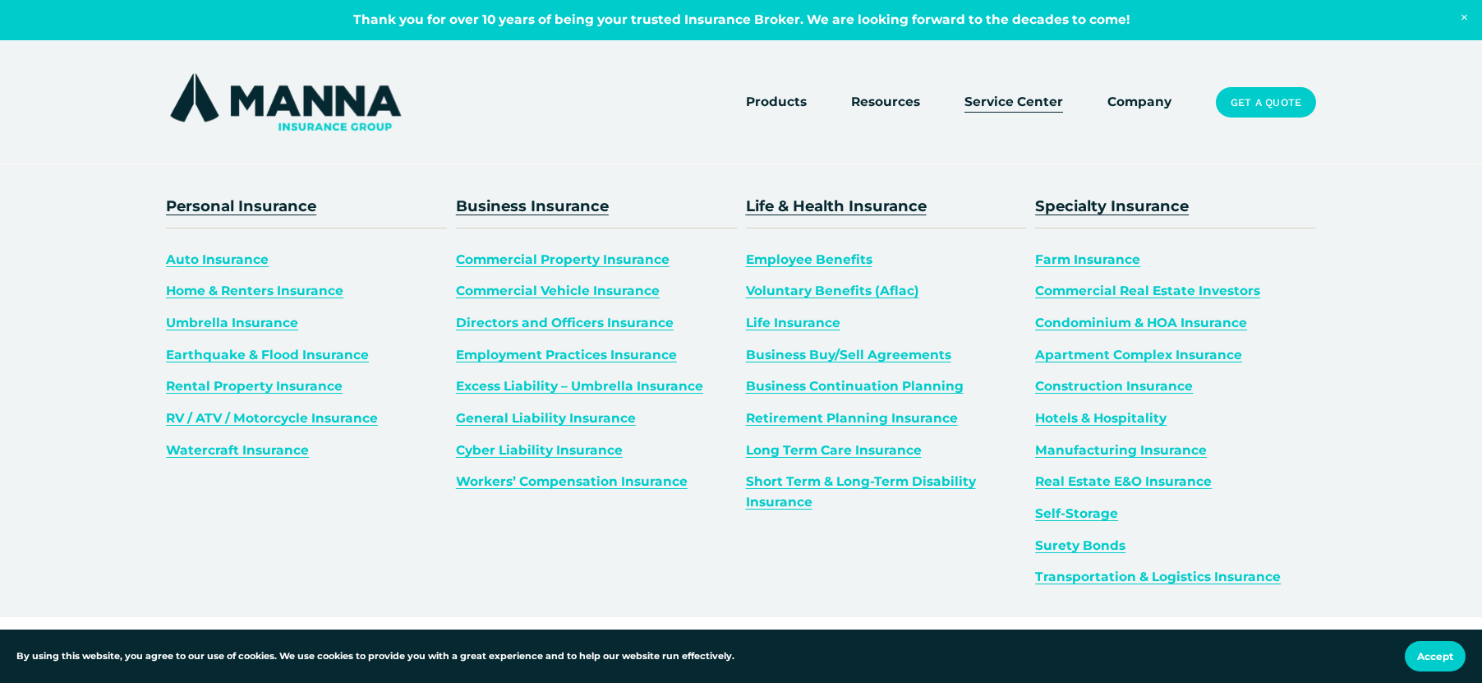
click at [757, 105] on span "Products" at bounding box center [776, 102] width 61 height 21
click at [772, 105] on span "Products" at bounding box center [776, 102] width 61 height 21
click at [526, 264] on link "Commercial Property Insurance" at bounding box center [563, 259] width 214 height 16
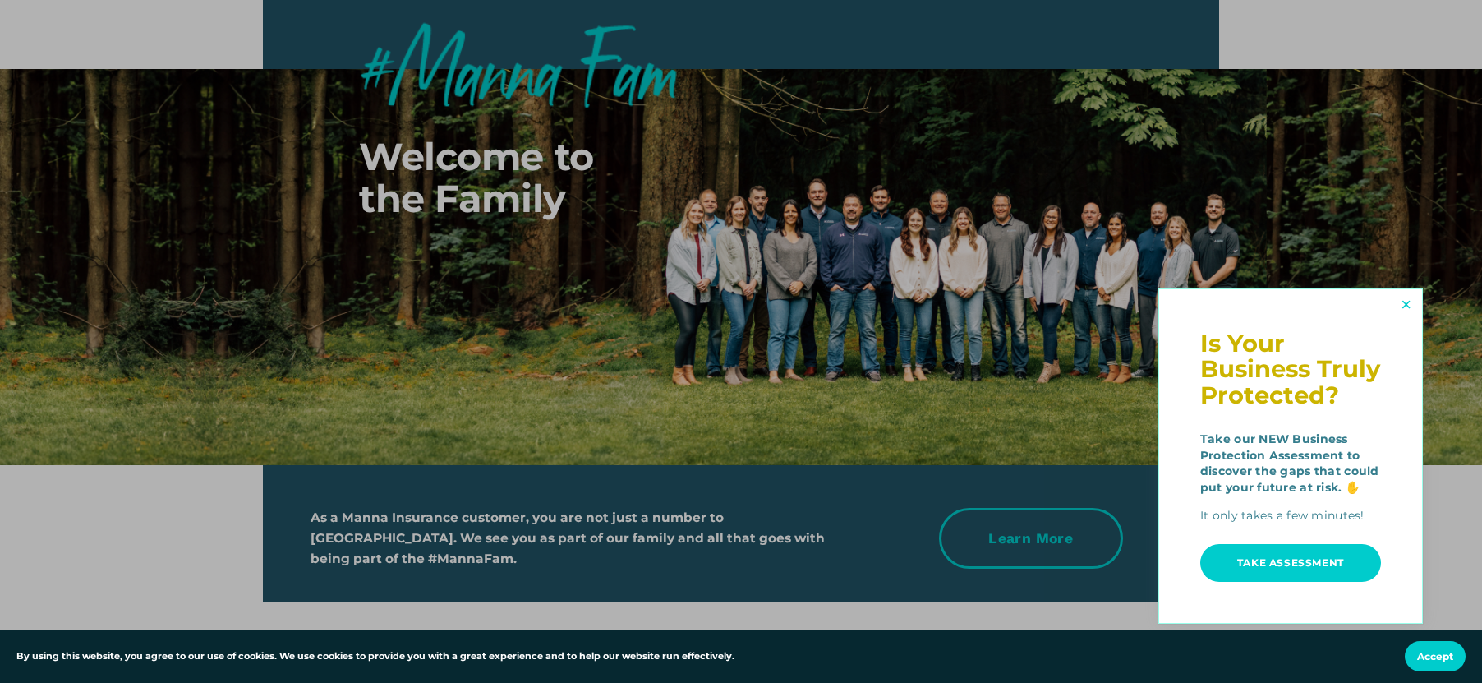
scroll to position [6325, 0]
click at [1399, 313] on link "Close" at bounding box center [1405, 305] width 26 height 27
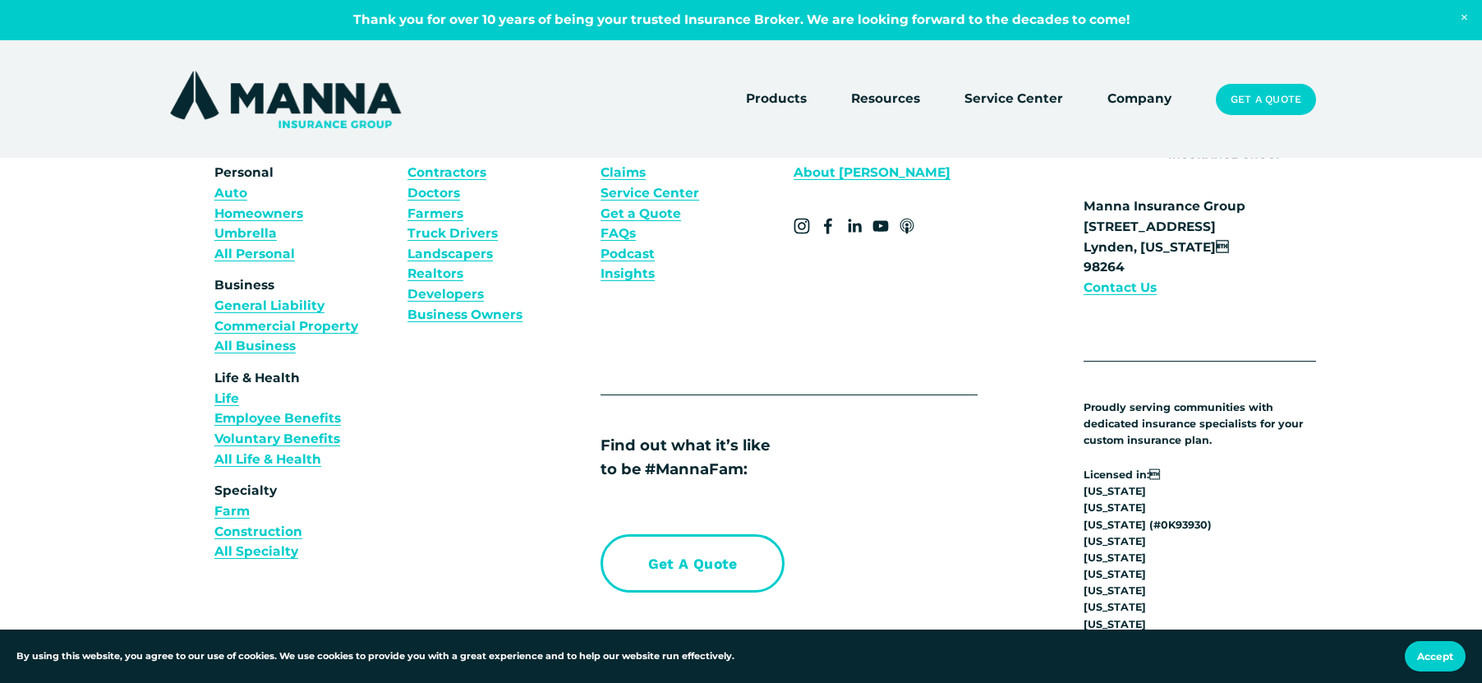
scroll to position [6601, 0]
